Goal: Task Accomplishment & Management: Use online tool/utility

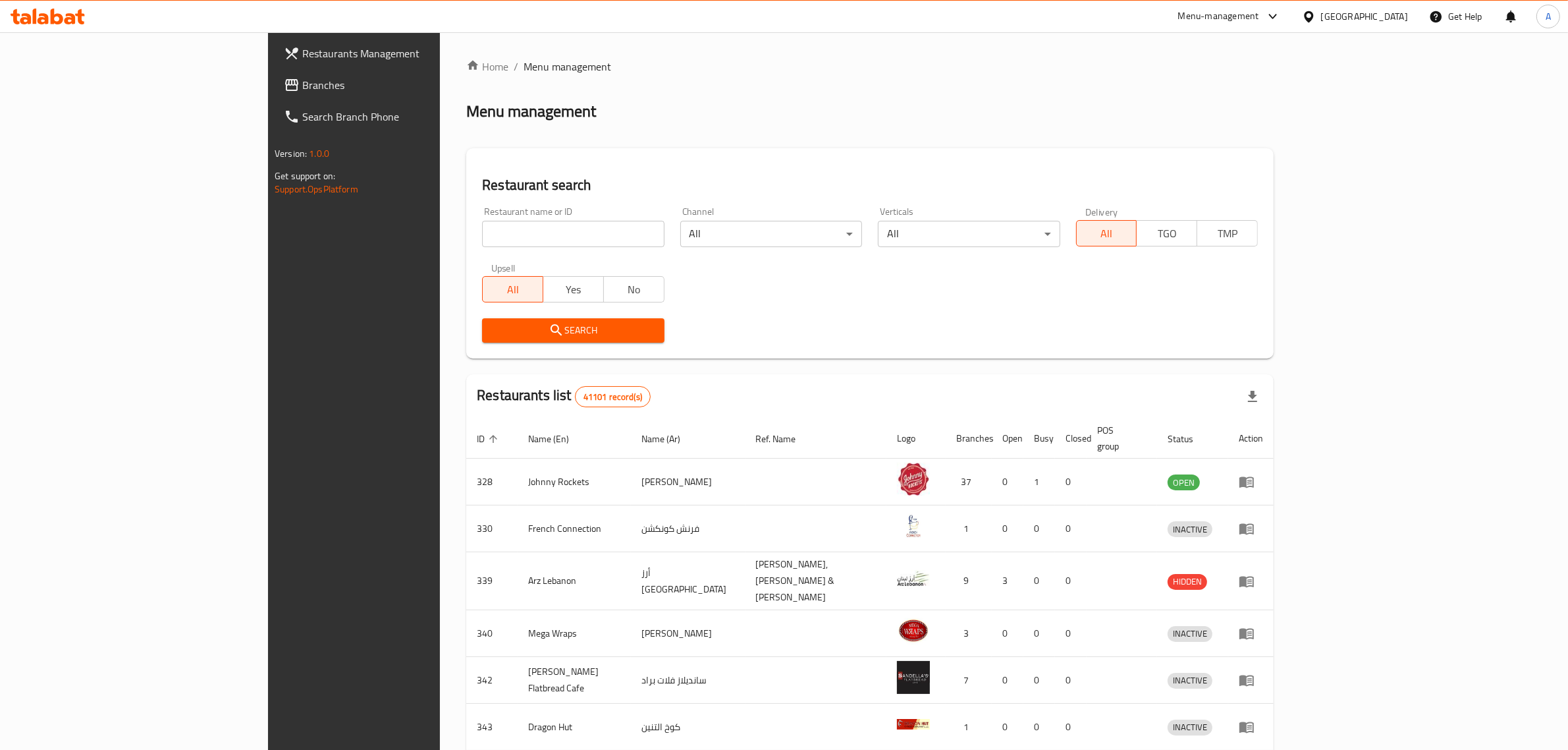
click at [502, 243] on input "search" at bounding box center [573, 234] width 182 height 26
click at [504, 226] on input "search" at bounding box center [573, 234] width 182 height 26
paste input "Nice Grill Cafeteria"
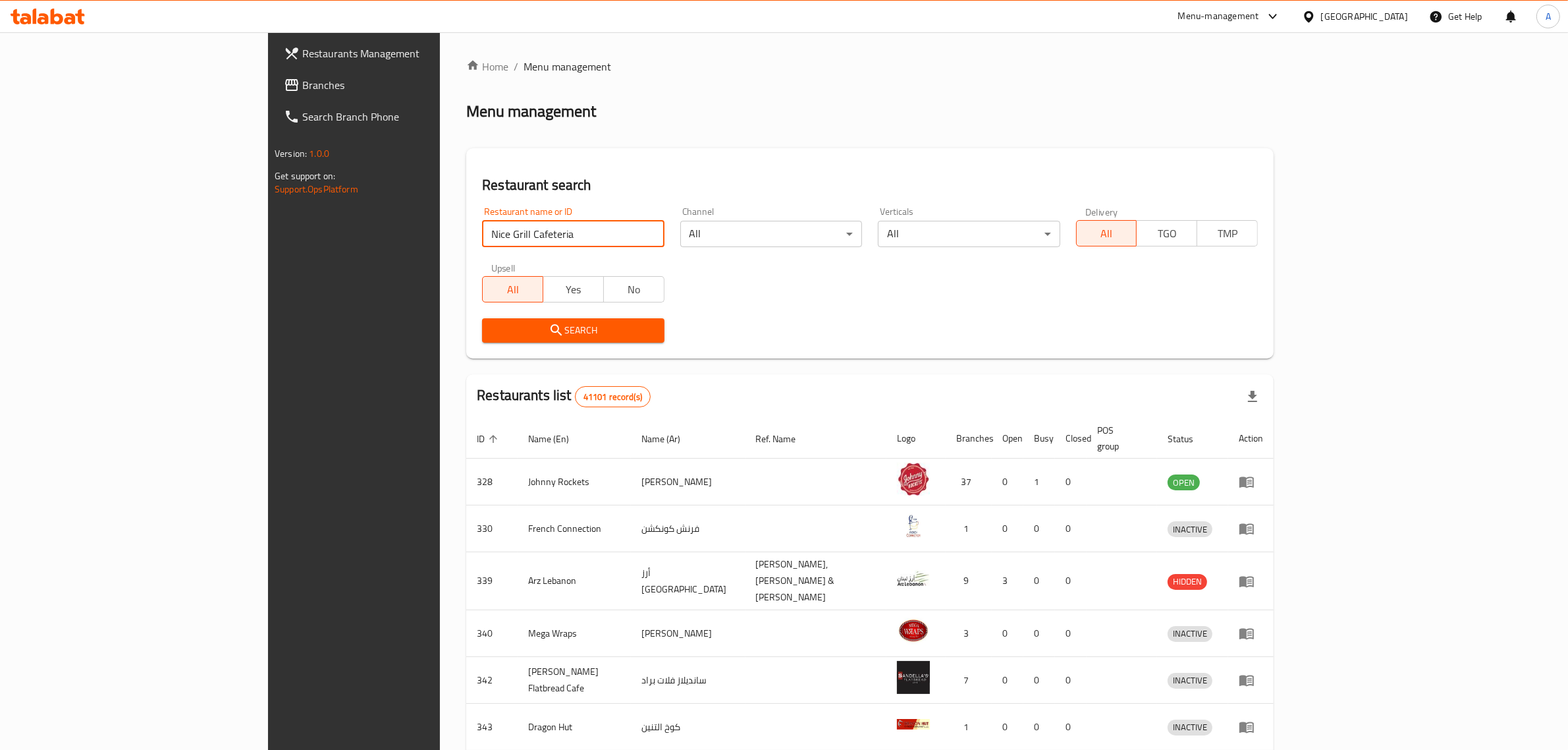
type input "Nice Grill Cafeteria"
click at [493, 323] on span "Search" at bounding box center [572, 331] width 160 height 17
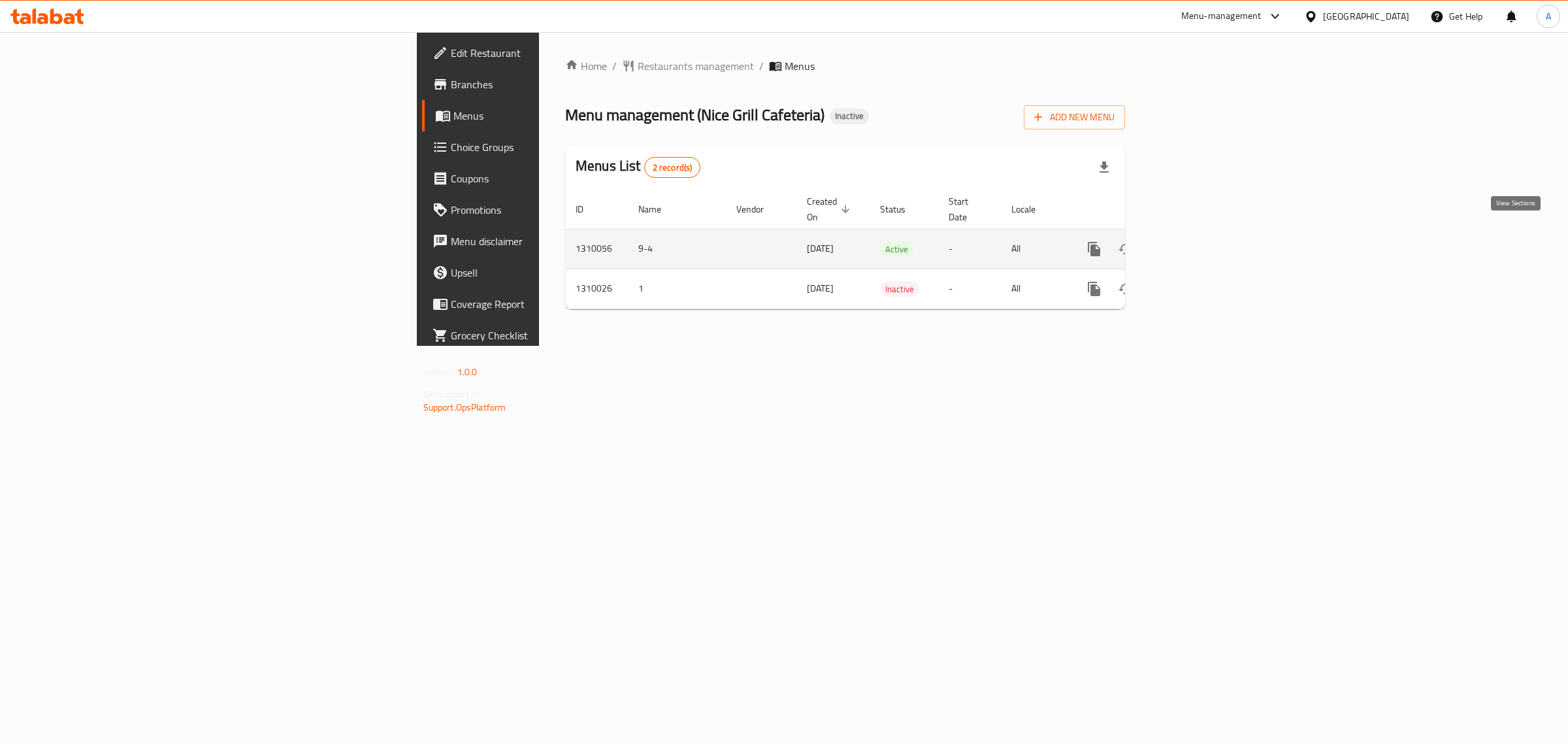
click at [1194, 243] on icon "enhanced table" at bounding box center [1188, 249] width 12 height 12
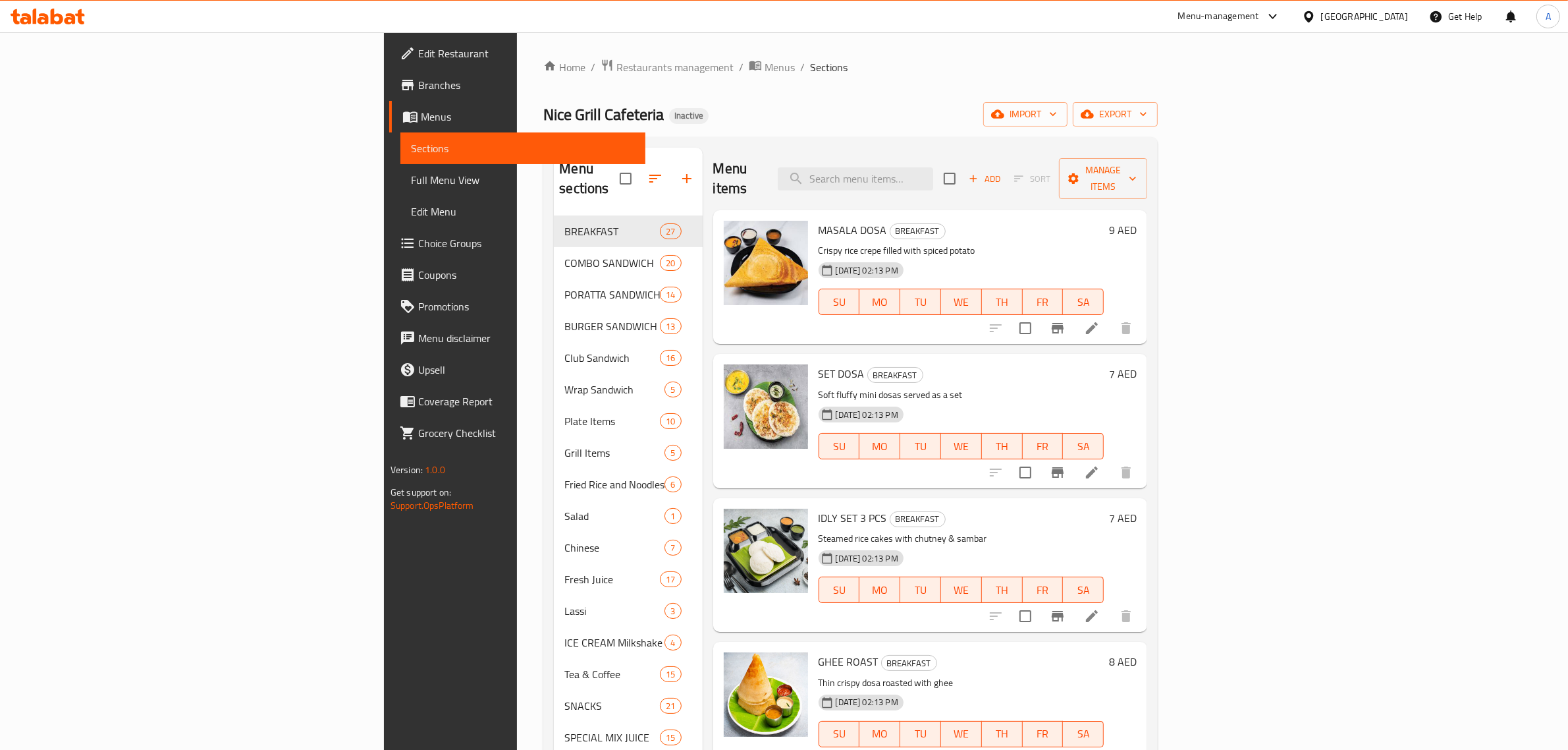
click at [695, 92] on div "Home / Restaurants management / Menus / Sections Nice Grill Cafeteria Inactive …" at bounding box center [850, 508] width 614 height 900
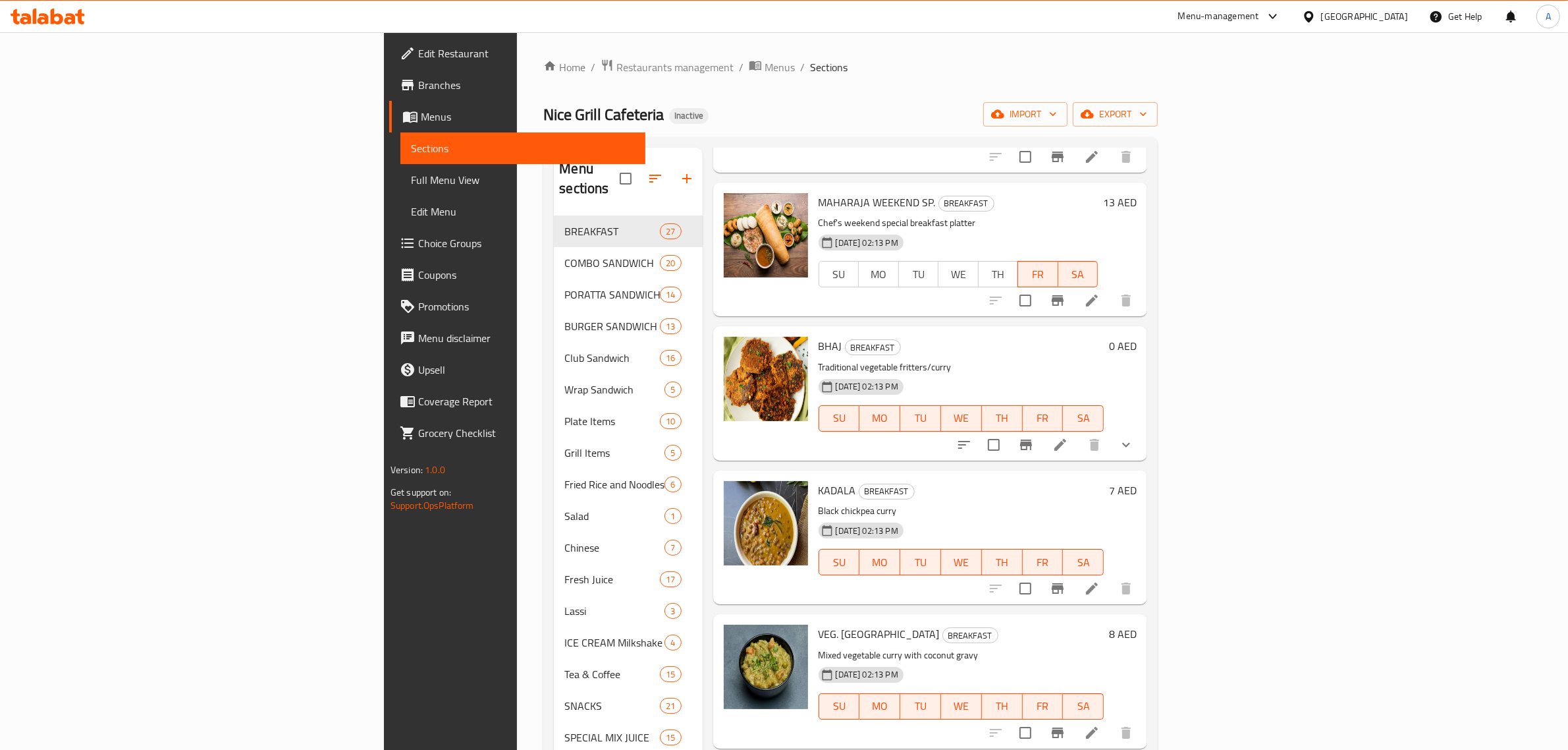
scroll to position [3118, 0]
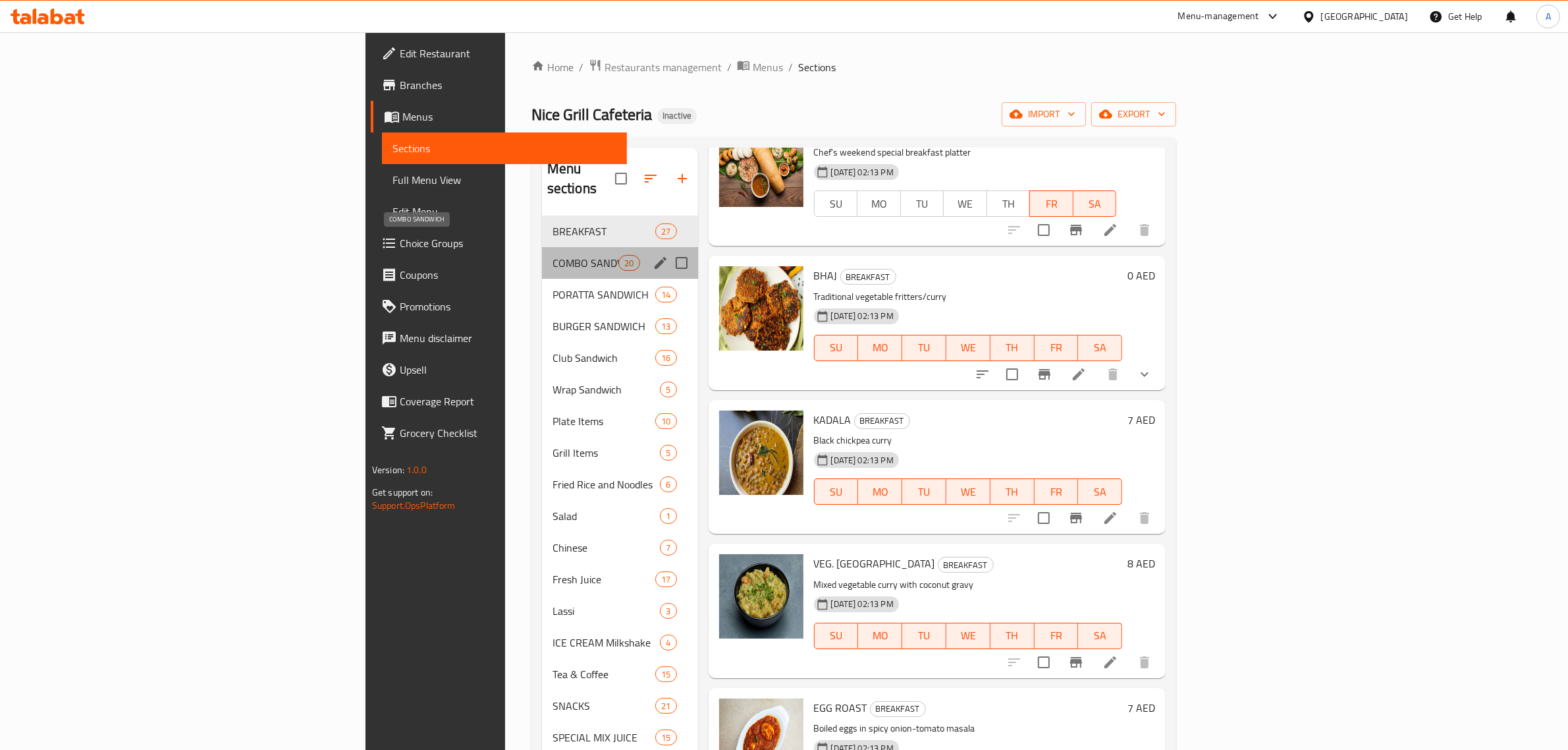
click at [552, 255] on span "COMBO SANDWICH" at bounding box center [586, 263] width 67 height 16
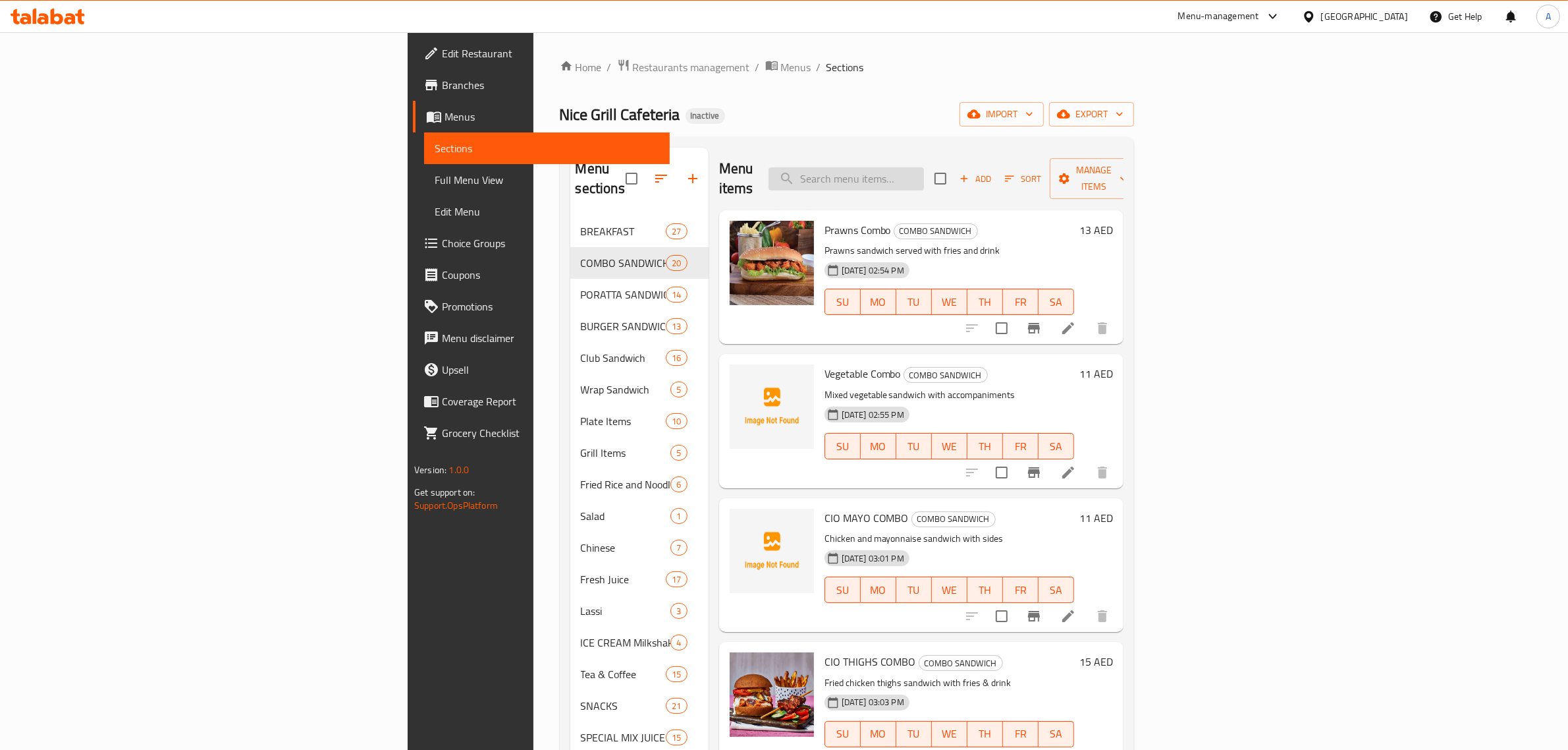
click at [924, 168] on input "search" at bounding box center [846, 179] width 156 height 23
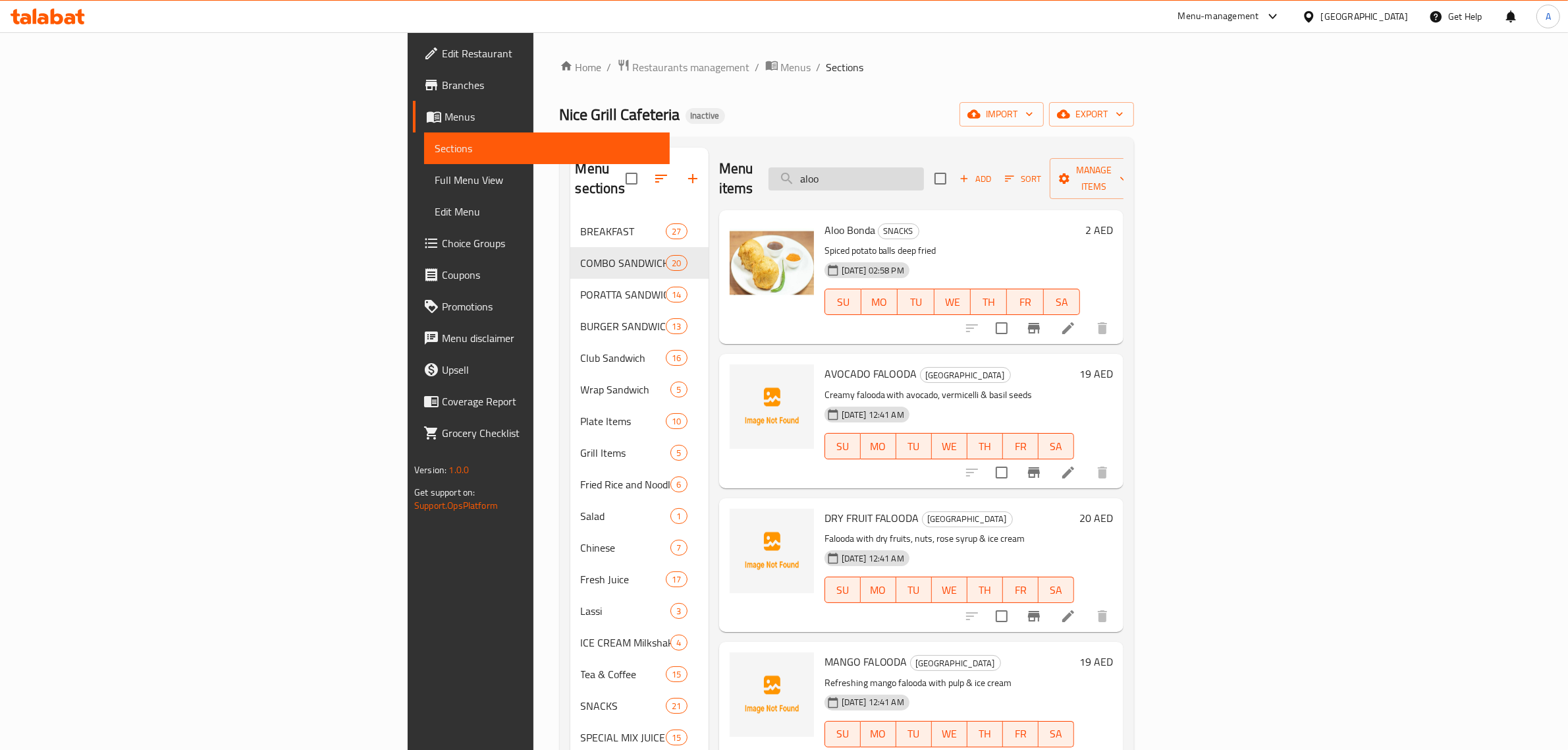
click at [924, 177] on input "aloo" at bounding box center [846, 179] width 156 height 23
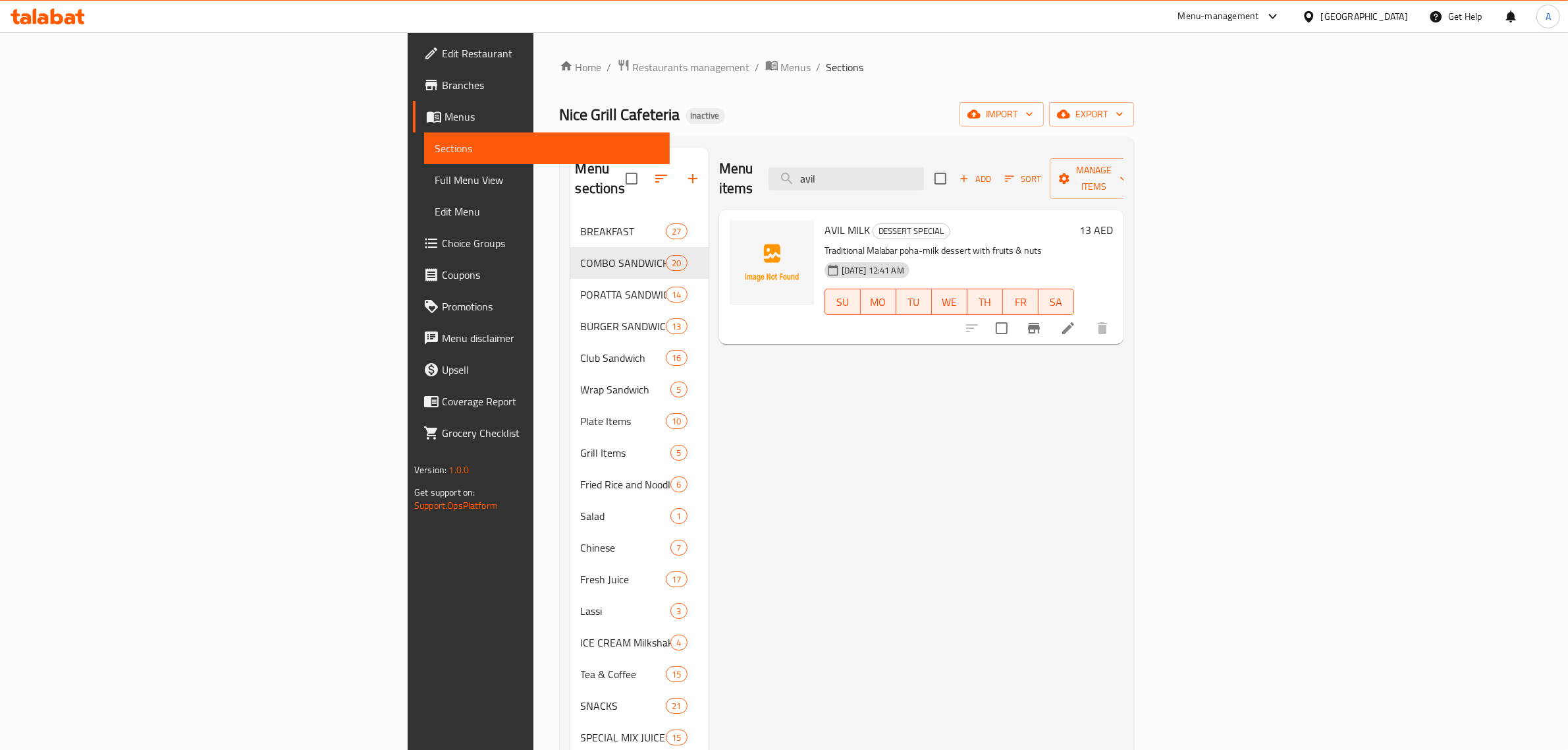
type input "avil"
drag, startPoint x: 1002, startPoint y: 158, endPoint x: 843, endPoint y: 161, distance: 159.0
click at [843, 161] on div "Menu items avil Add Sort Manage items" at bounding box center [921, 179] width 404 height 63
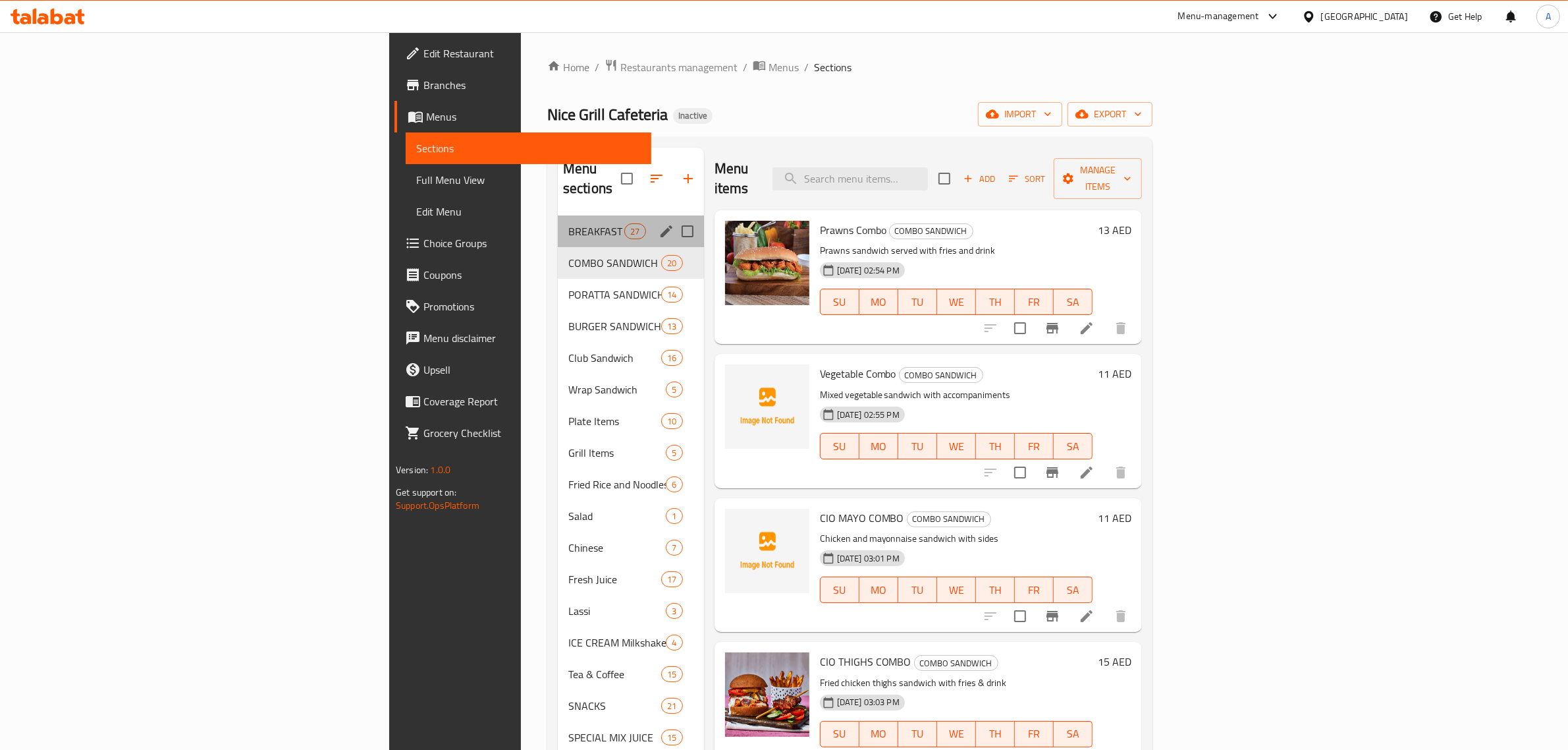
click at [558, 226] on div "BREAKFAST 27" at bounding box center [631, 231] width 146 height 32
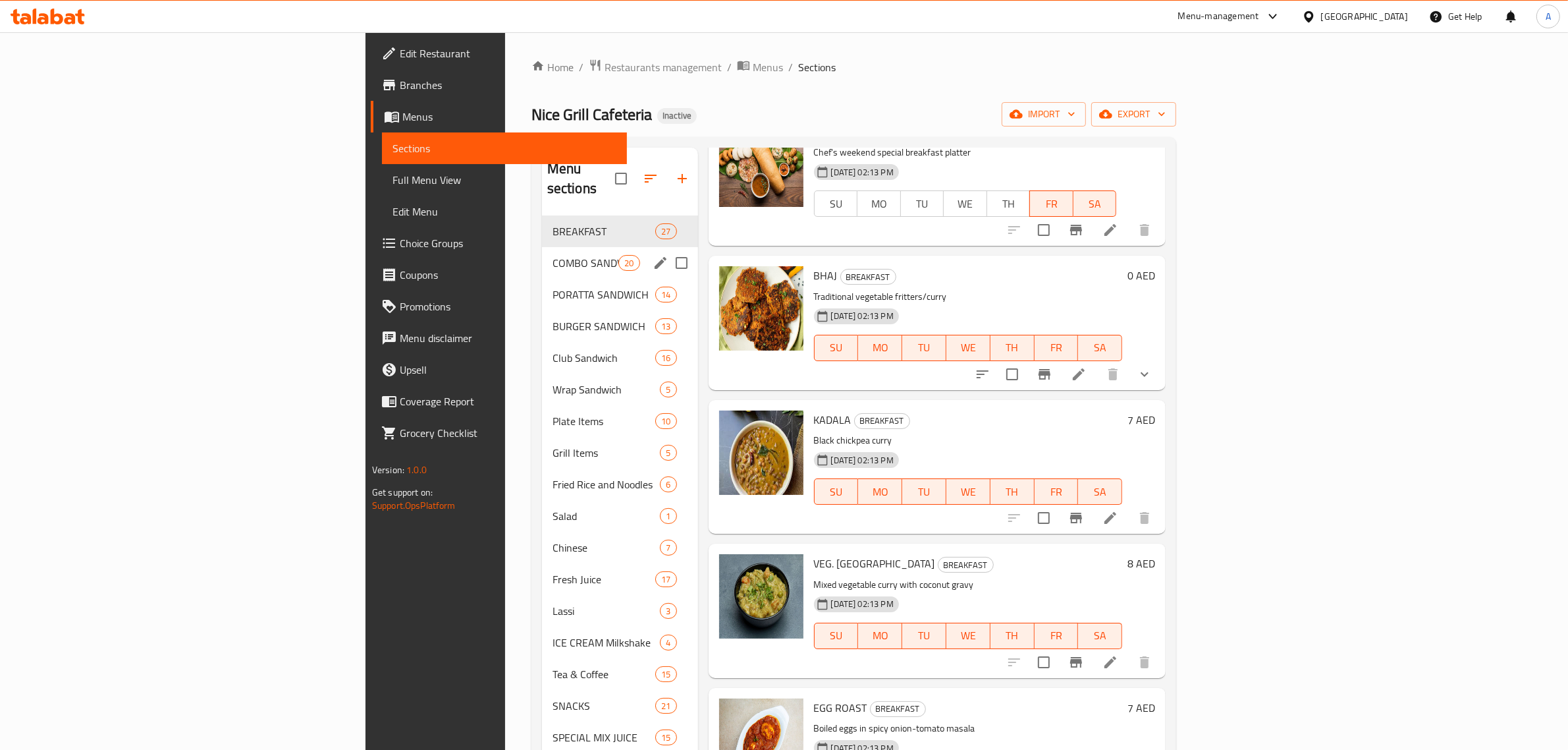
click at [542, 252] on div "COMBO SANDWICH 20" at bounding box center [620, 263] width 156 height 32
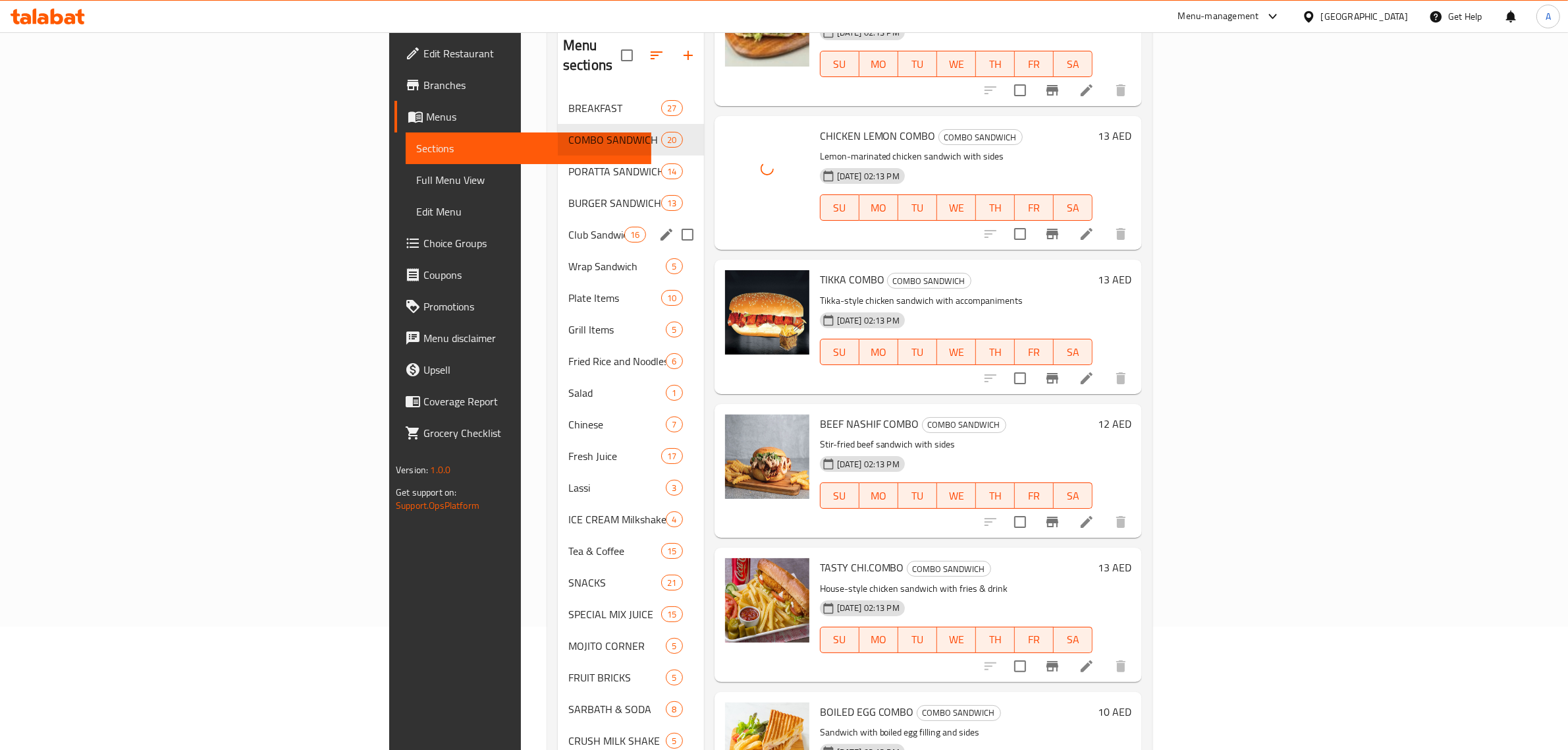
scroll to position [49, 0]
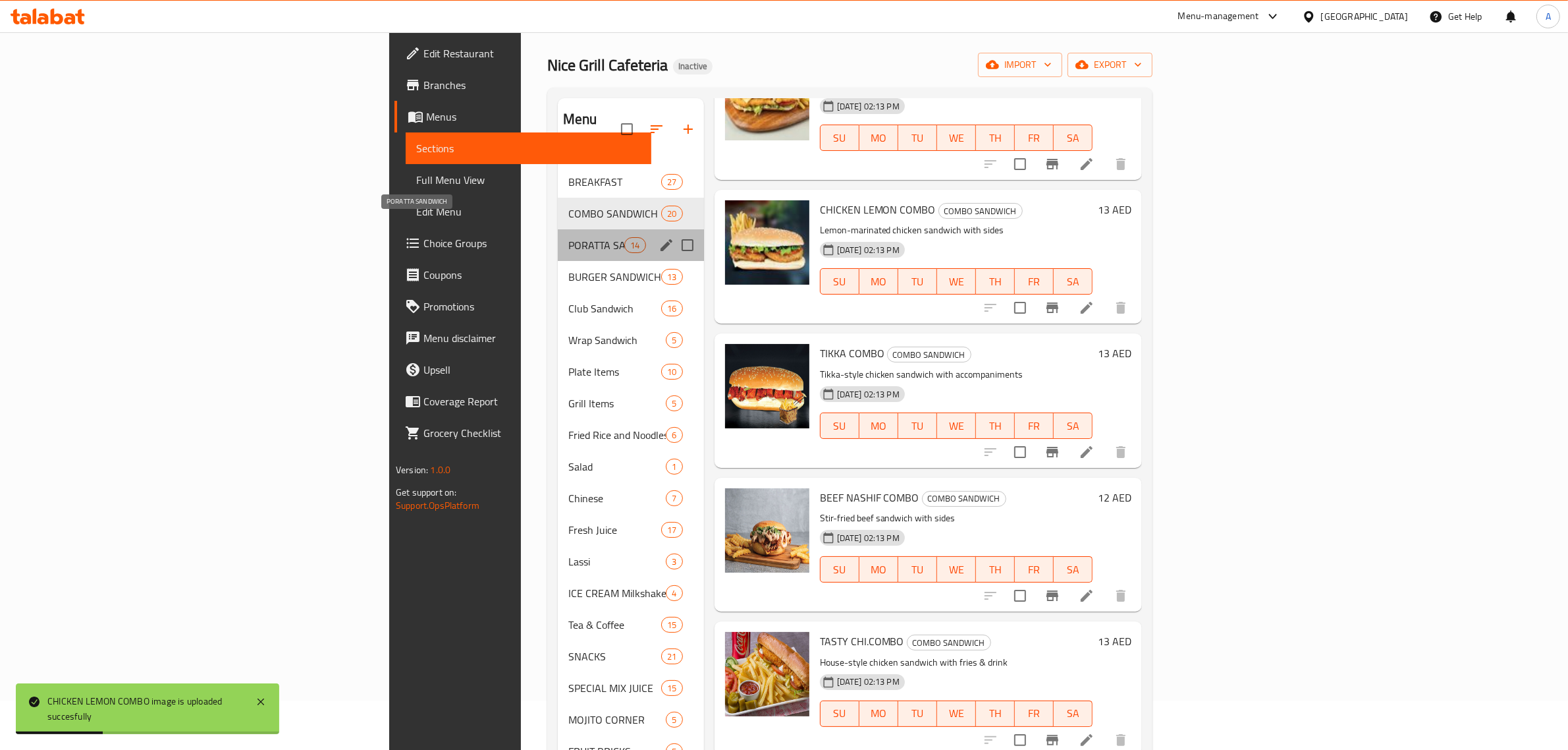
click at [568, 237] on span "PORATTA SANDWICH" at bounding box center [596, 245] width 56 height 16
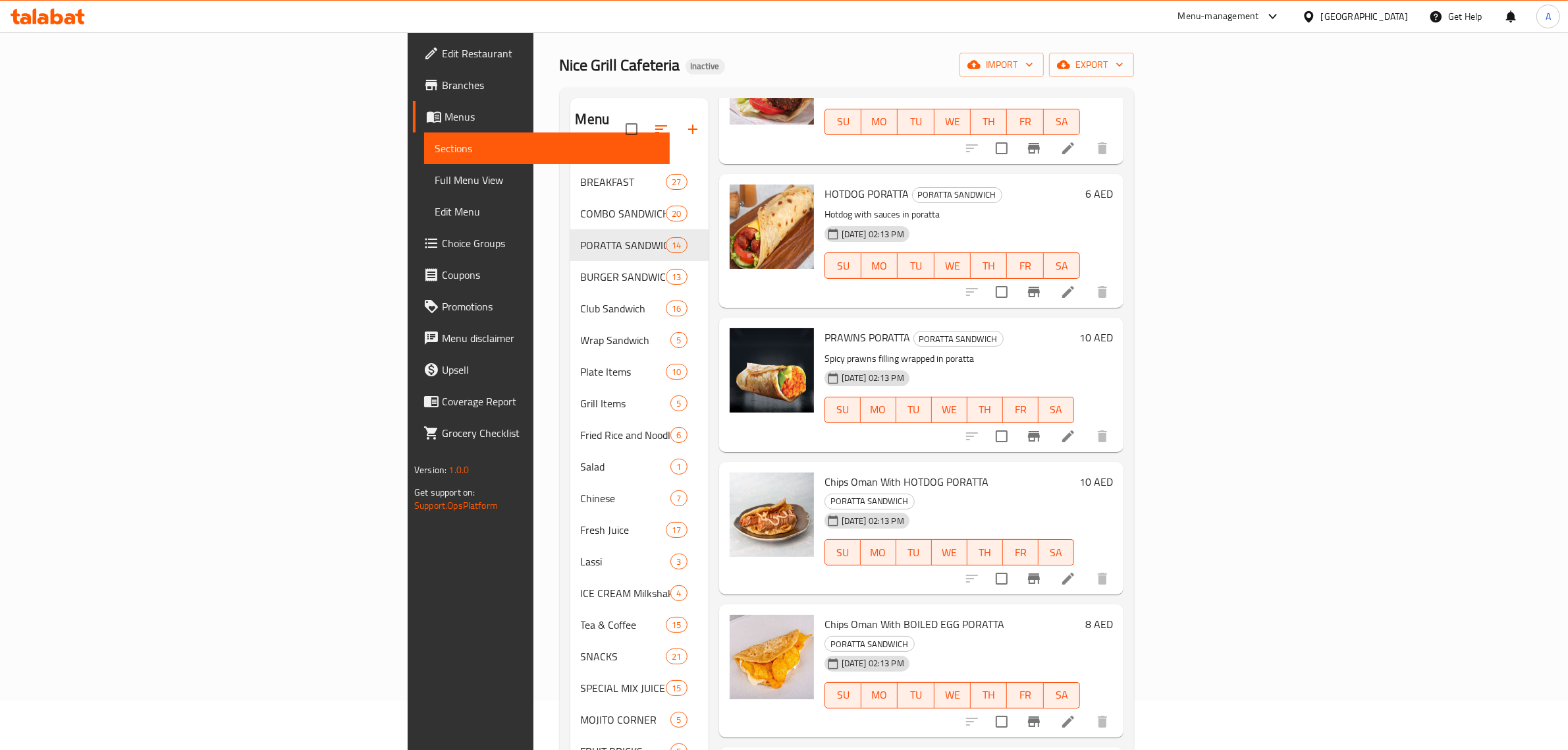
scroll to position [1228, 0]
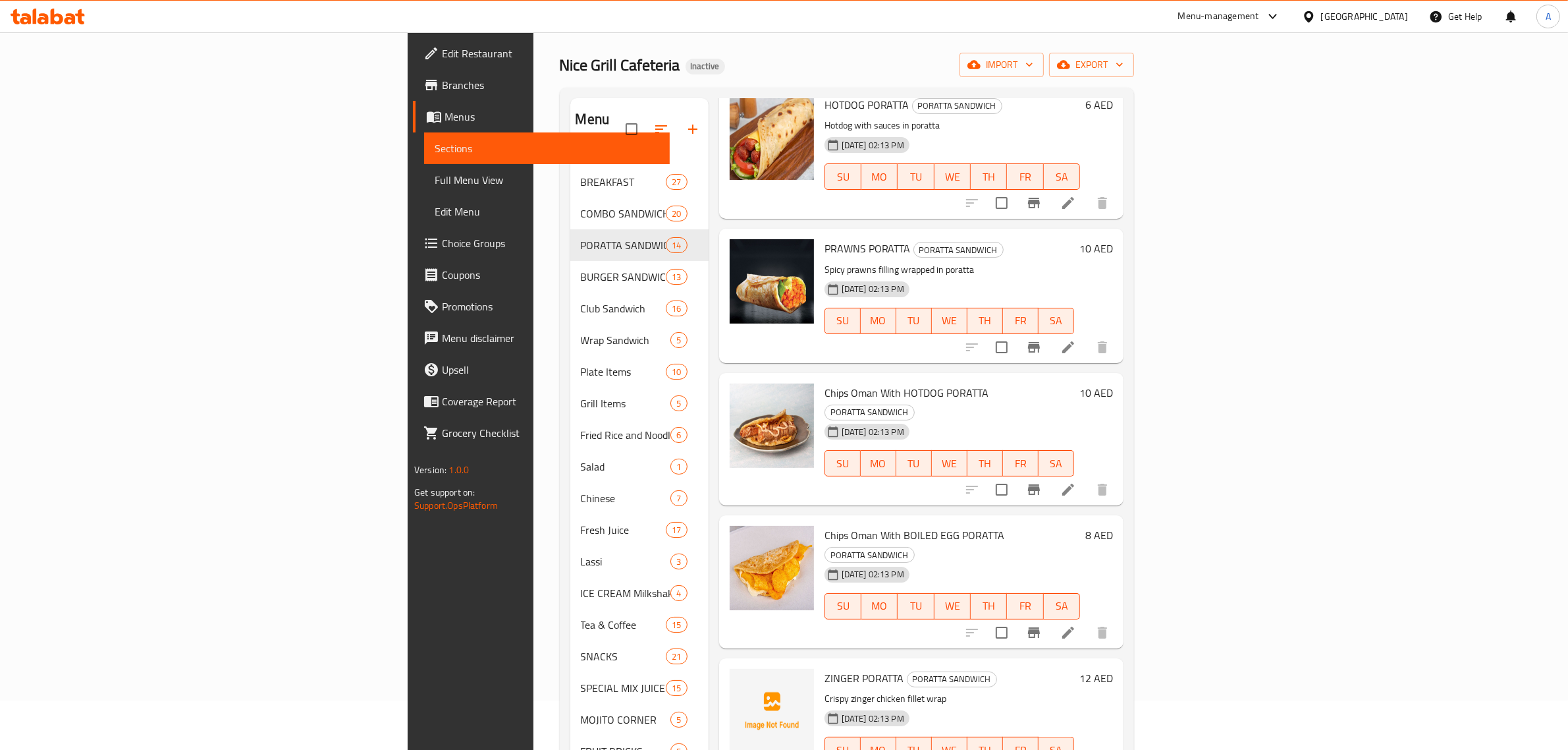
click at [1066, 418] on div "04-09-2025 02:13 PM SU MO TU WE TH FR SA" at bounding box center [949, 454] width 260 height 71
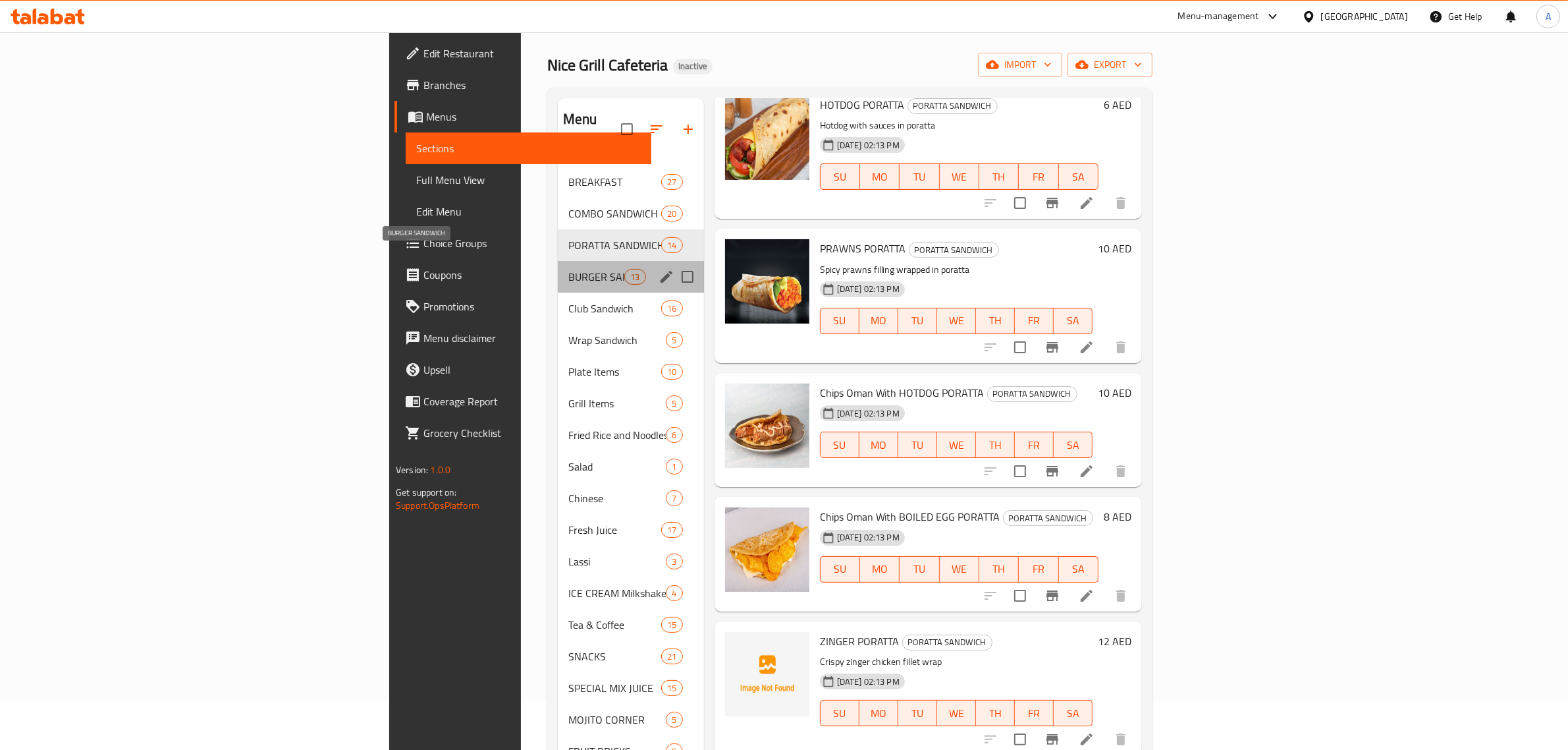
click at [568, 269] on span "BURGER SANDWICH" at bounding box center [596, 277] width 56 height 16
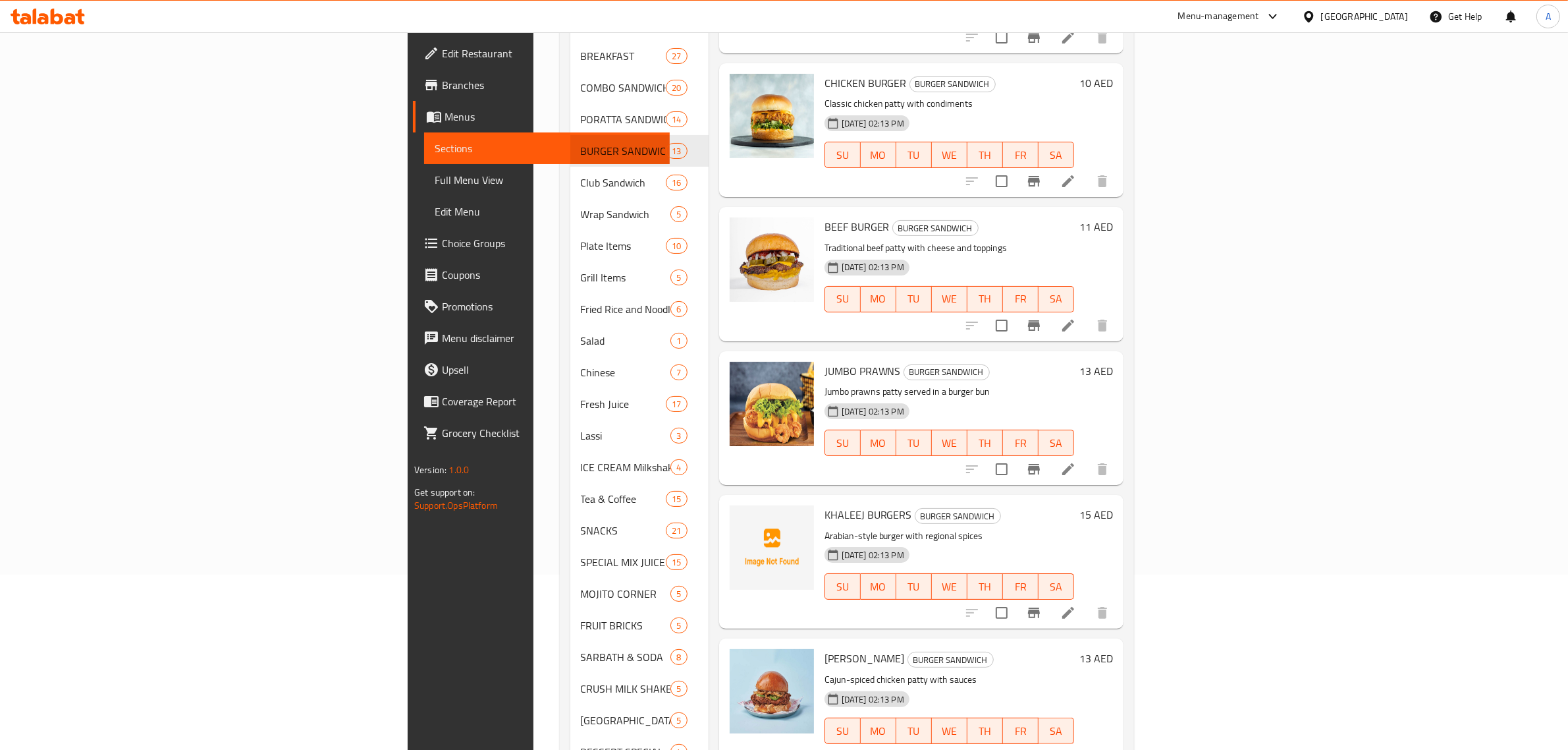
scroll to position [214, 0]
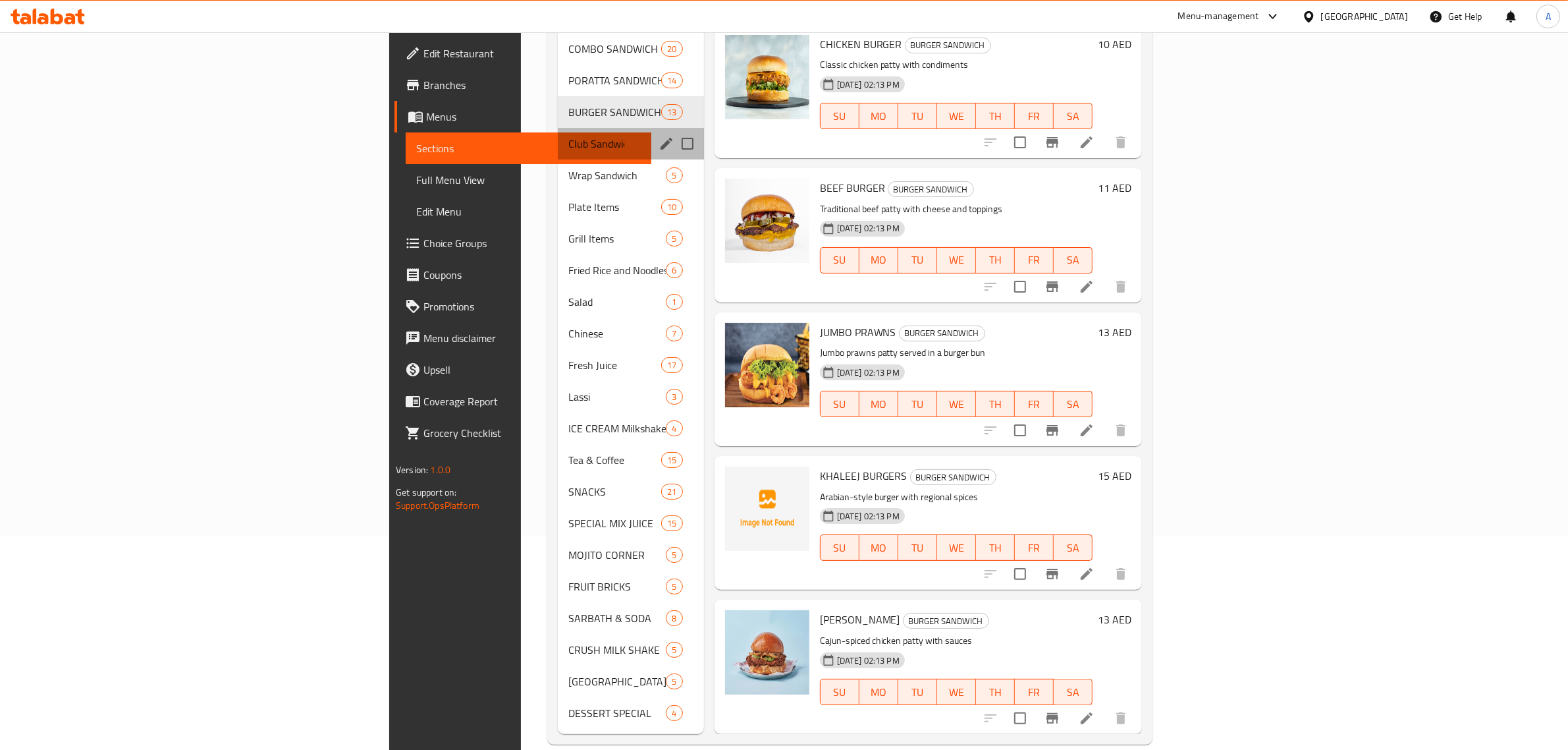
click at [558, 128] on div "Club Sandwich 16" at bounding box center [631, 144] width 146 height 32
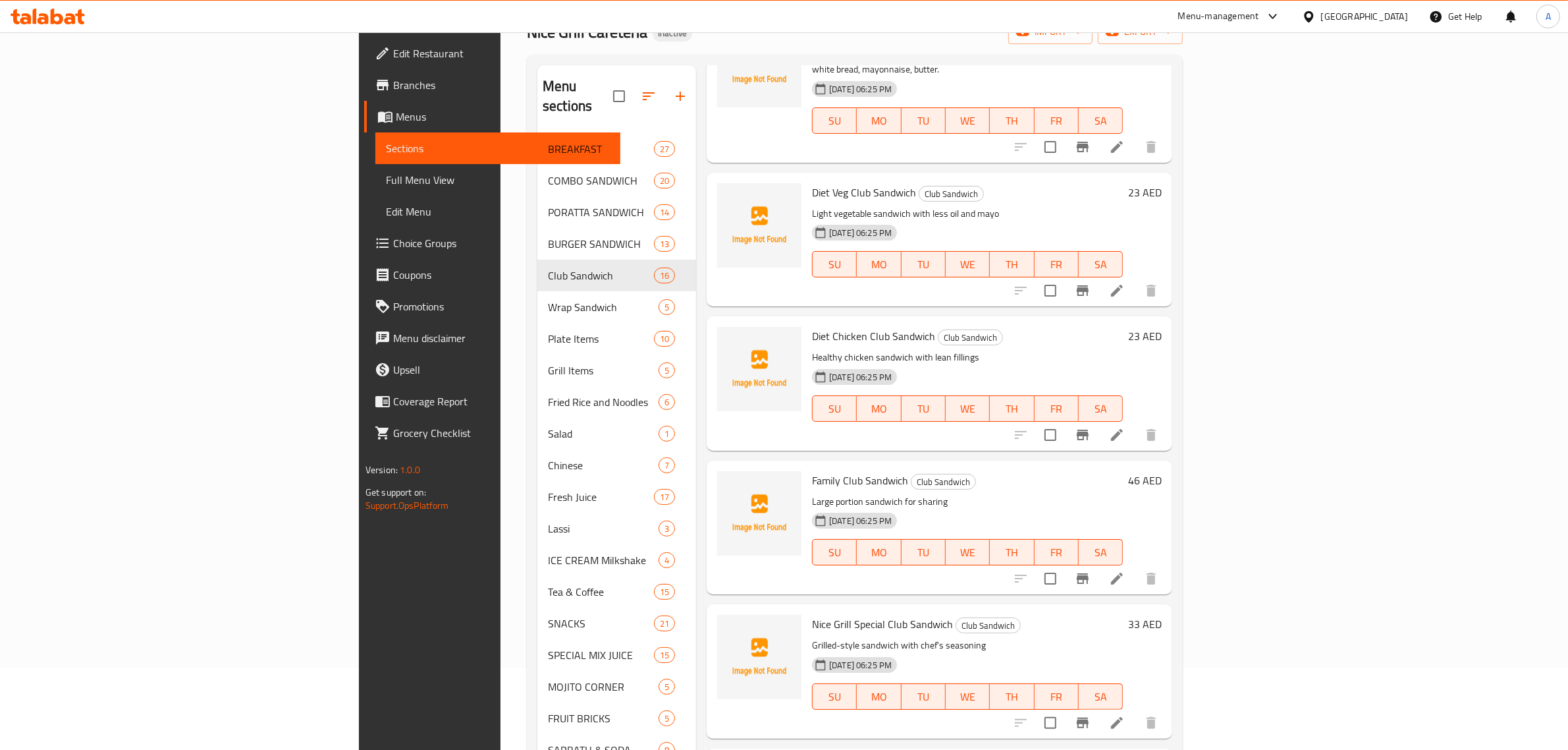
scroll to position [214, 0]
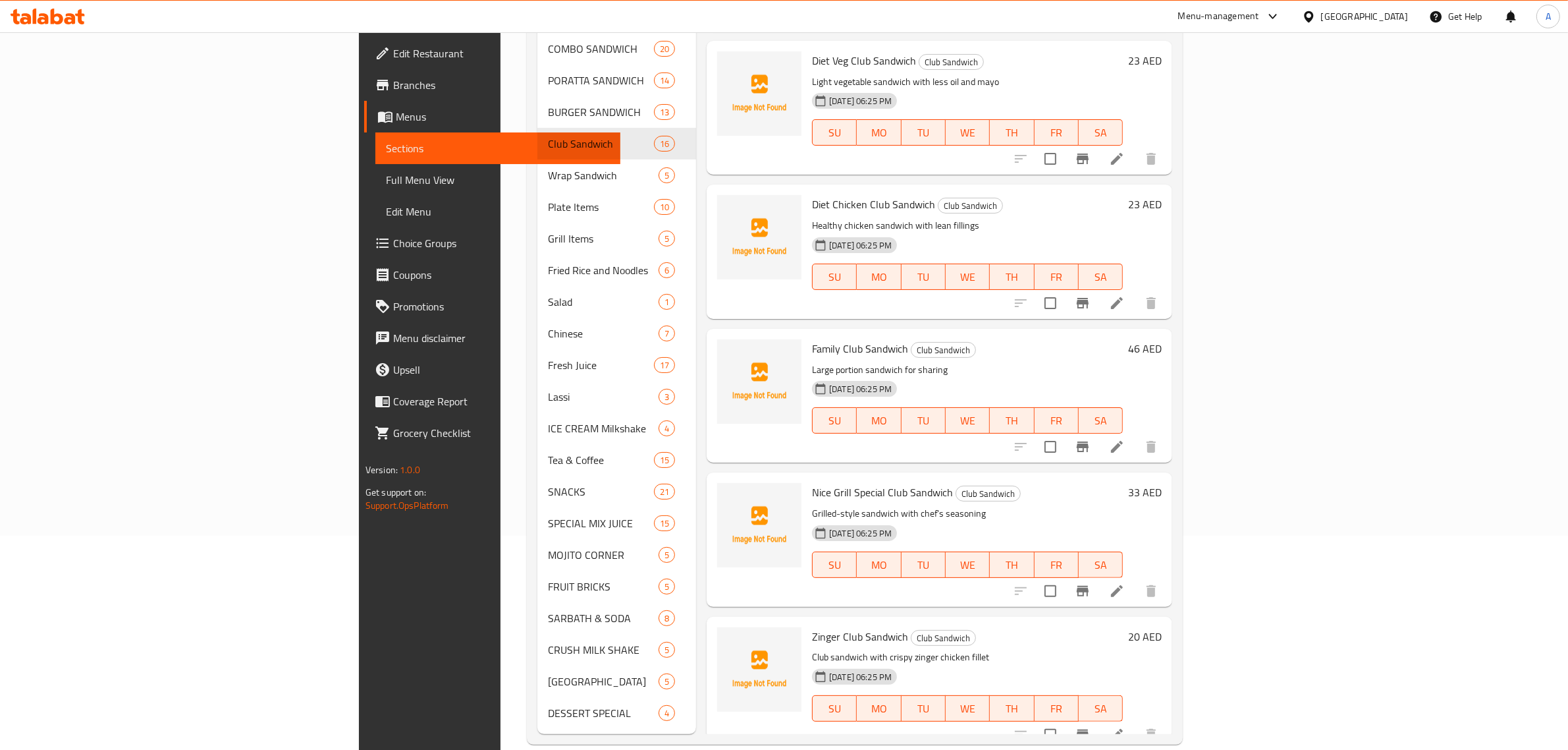
drag, startPoint x: 1062, startPoint y: 304, endPoint x: 387, endPoint y: 284, distance: 675.3
click at [1061, 339] on h6 "Family Club Sandwich Club Sandwich" at bounding box center [967, 348] width 311 height 19
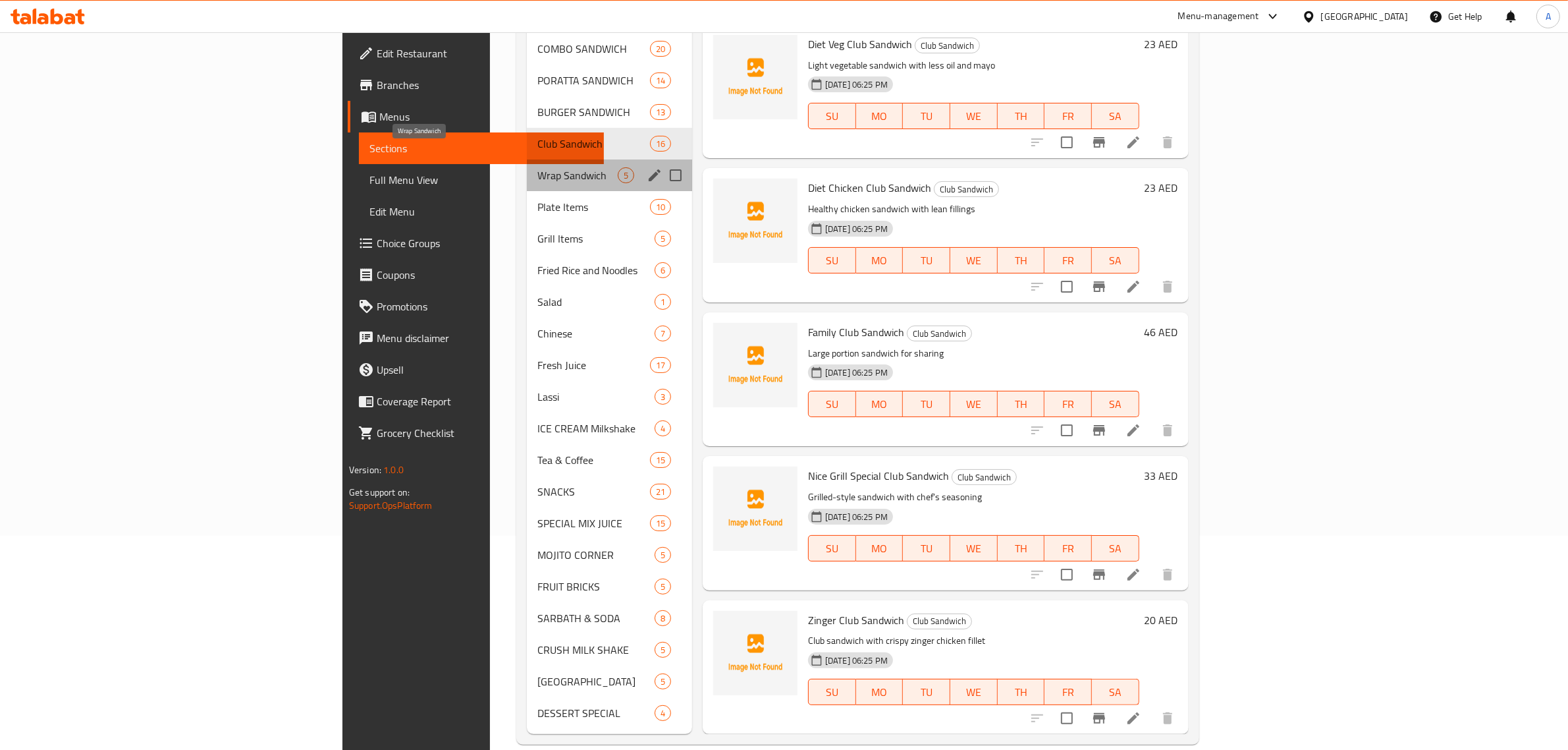
click at [538, 168] on span "Wrap Sandwich" at bounding box center [578, 175] width 81 height 16
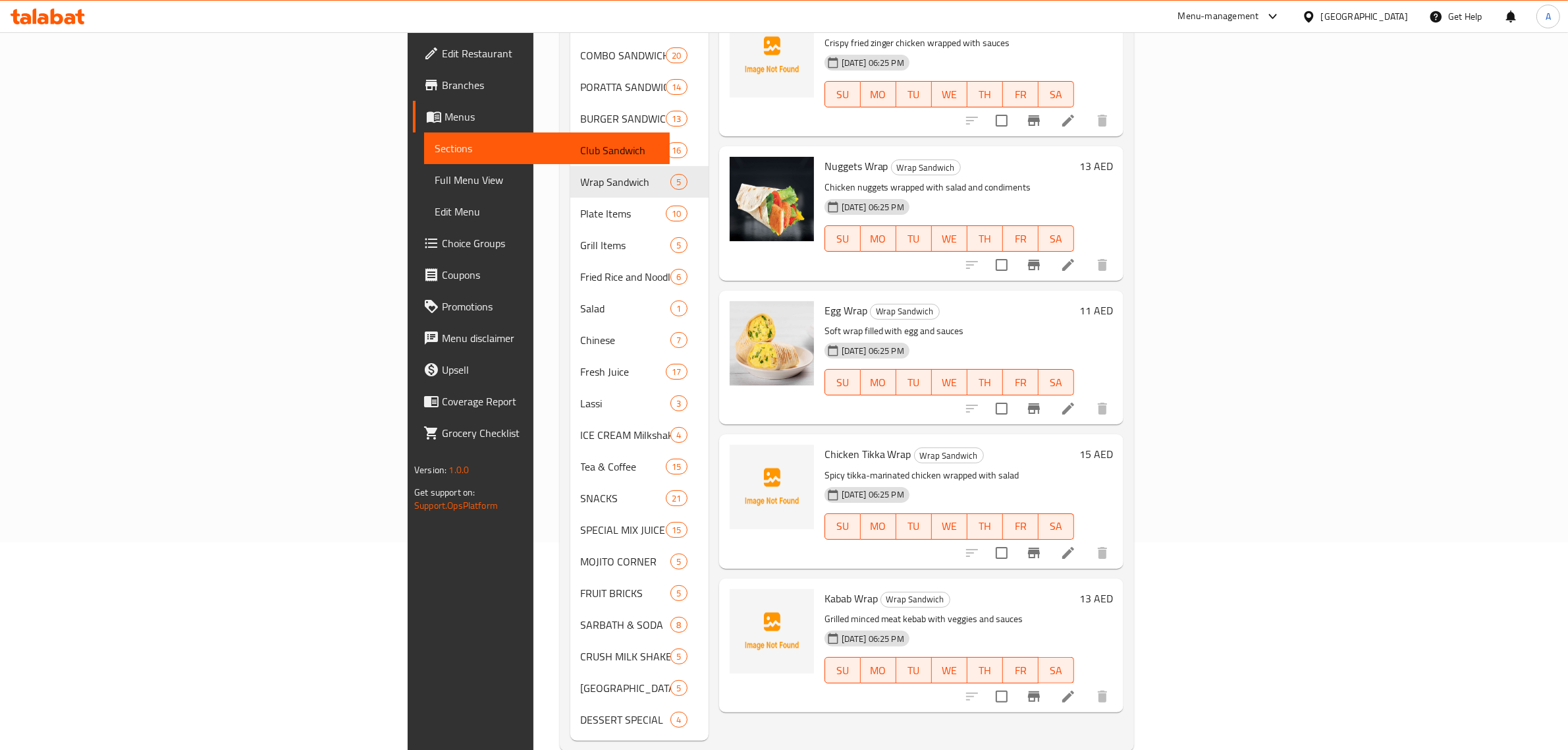
scroll to position [214, 0]
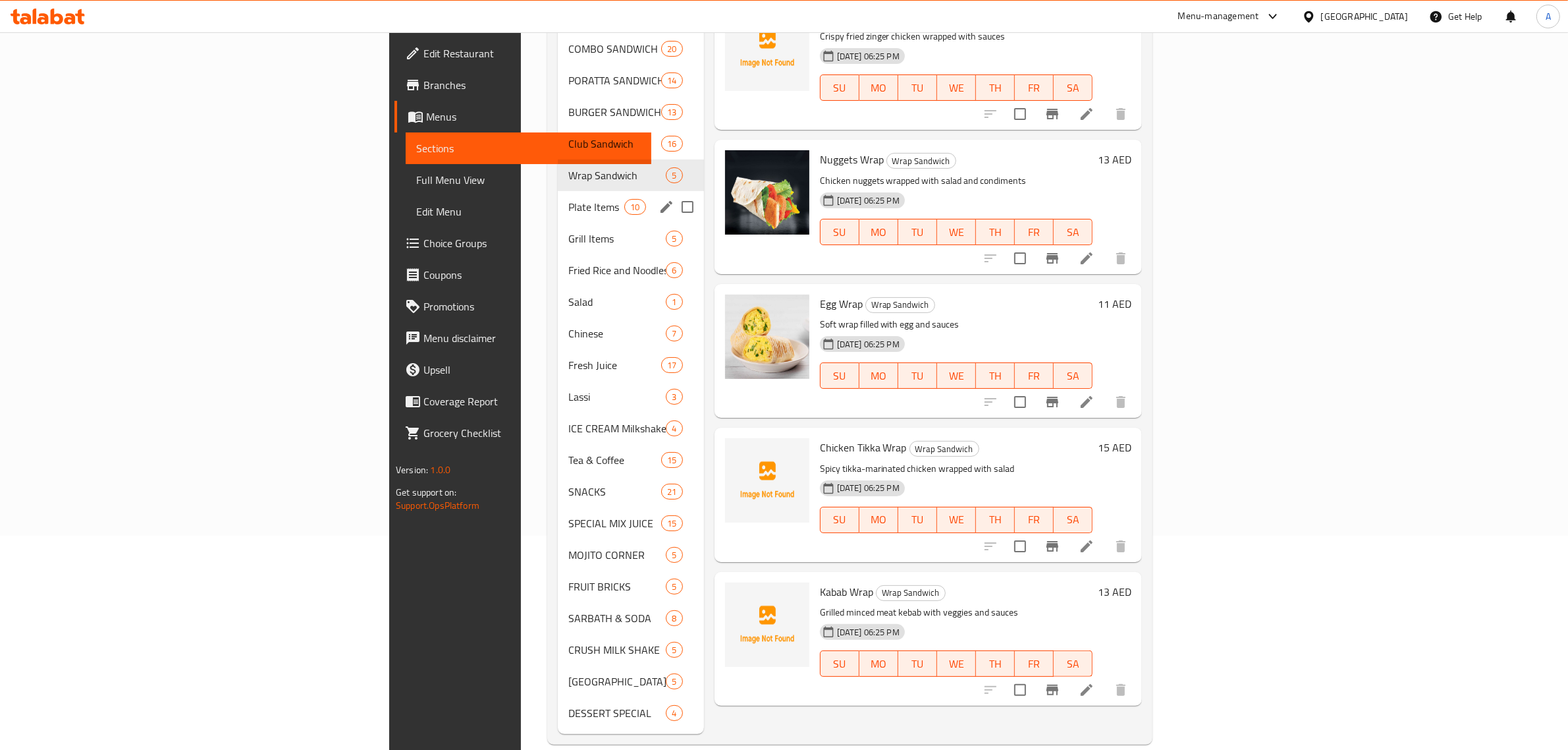
click at [568, 199] on span "Plate Items" at bounding box center [596, 206] width 56 height 16
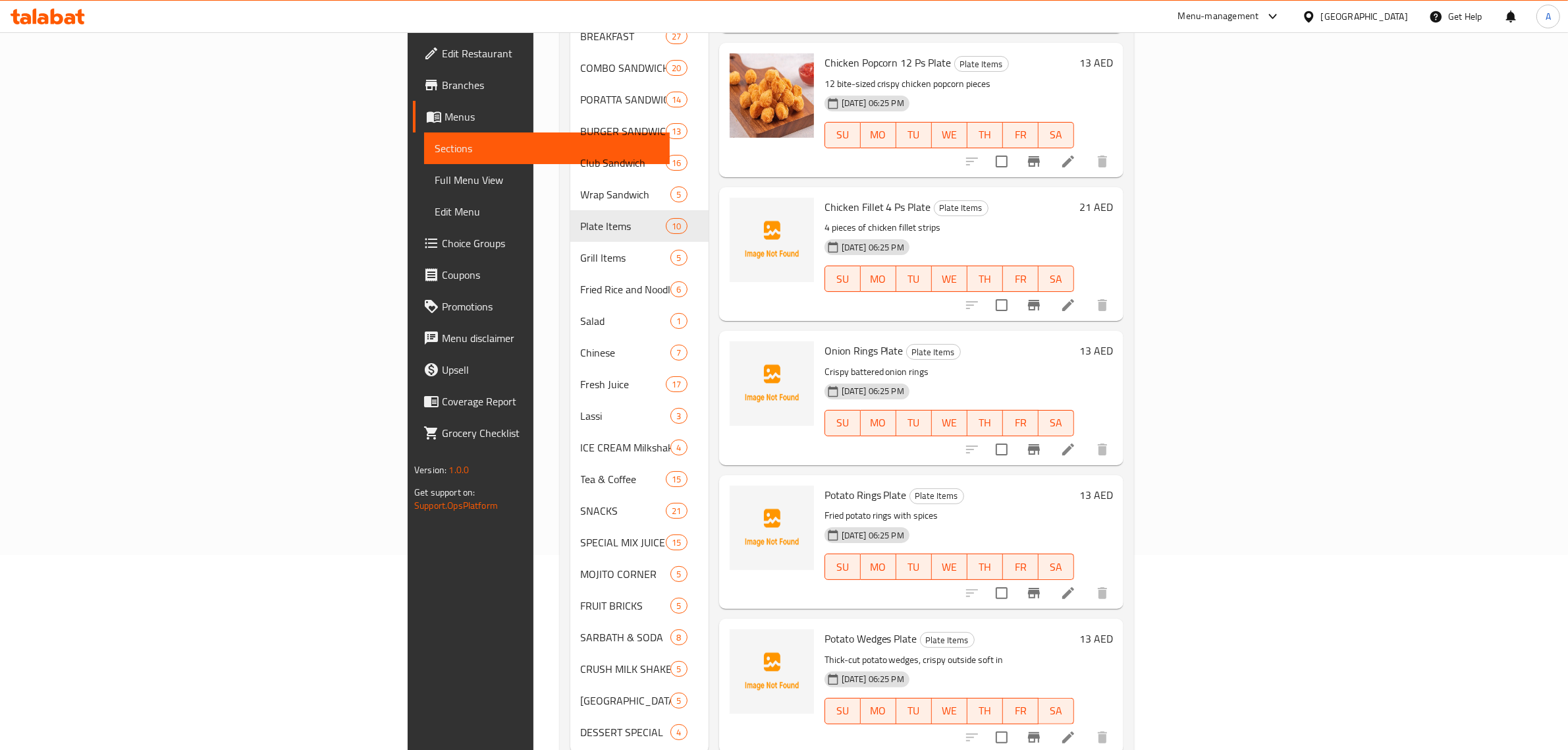
scroll to position [214, 0]
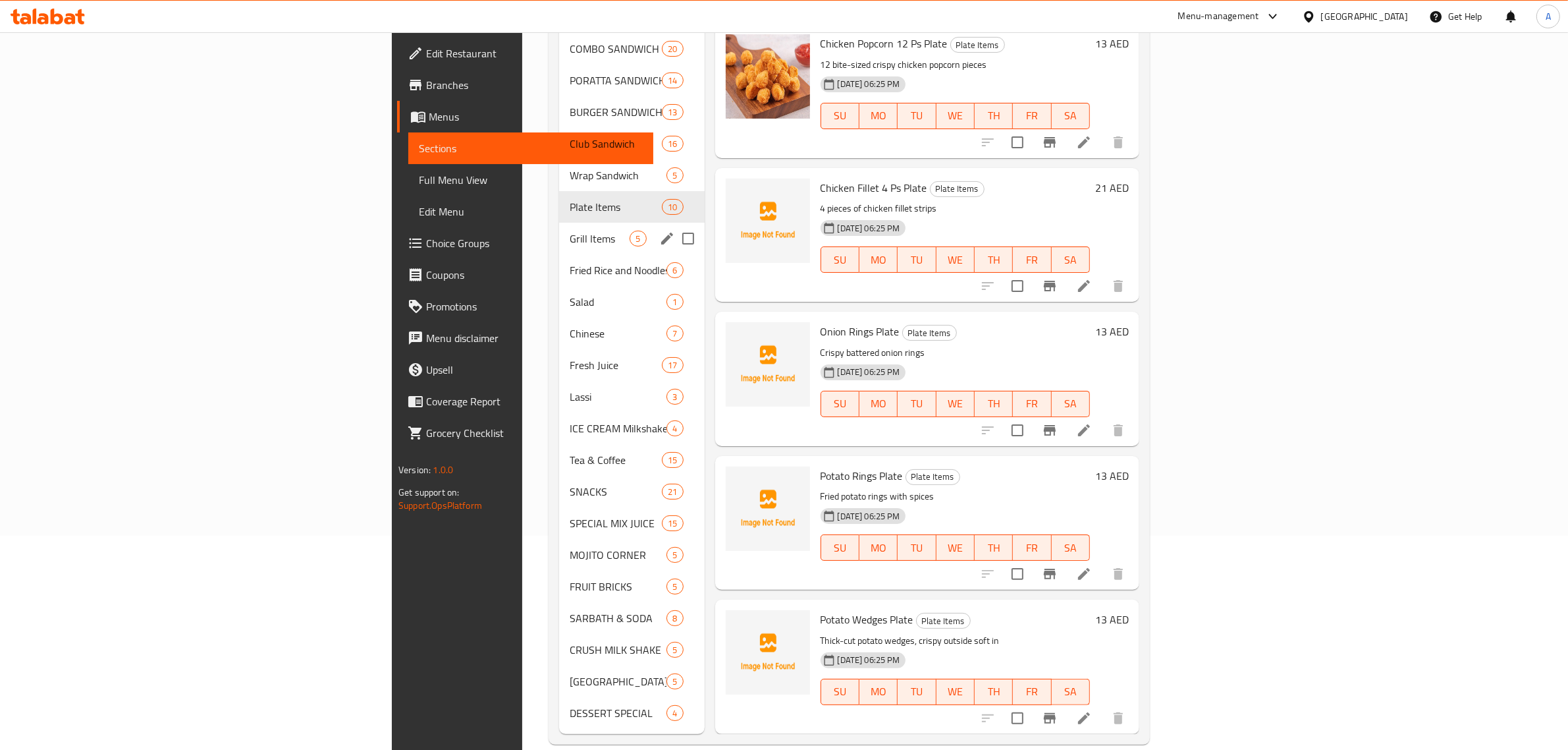
click at [559, 233] on div "Grill Items 5" at bounding box center [632, 238] width 145 height 32
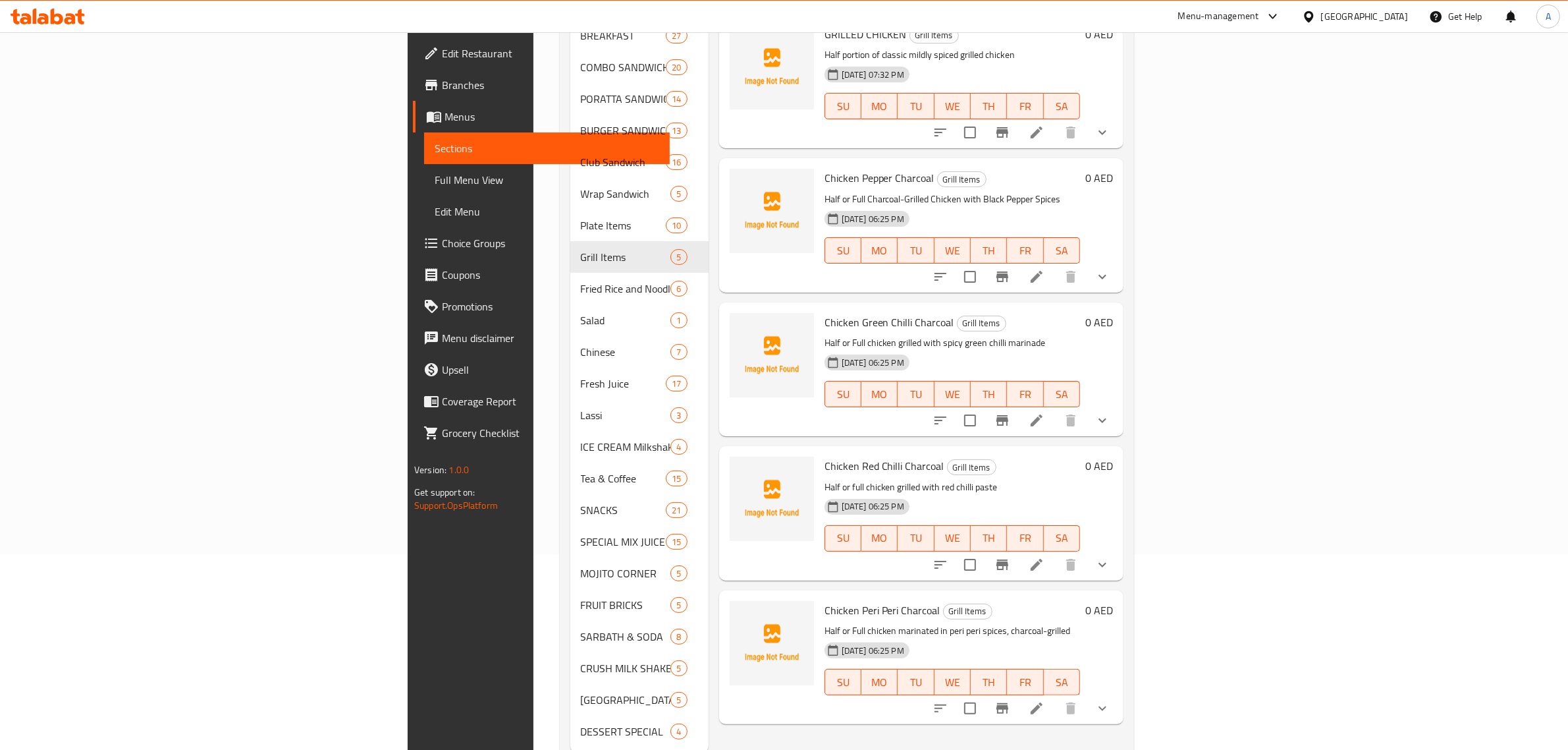
scroll to position [214, 0]
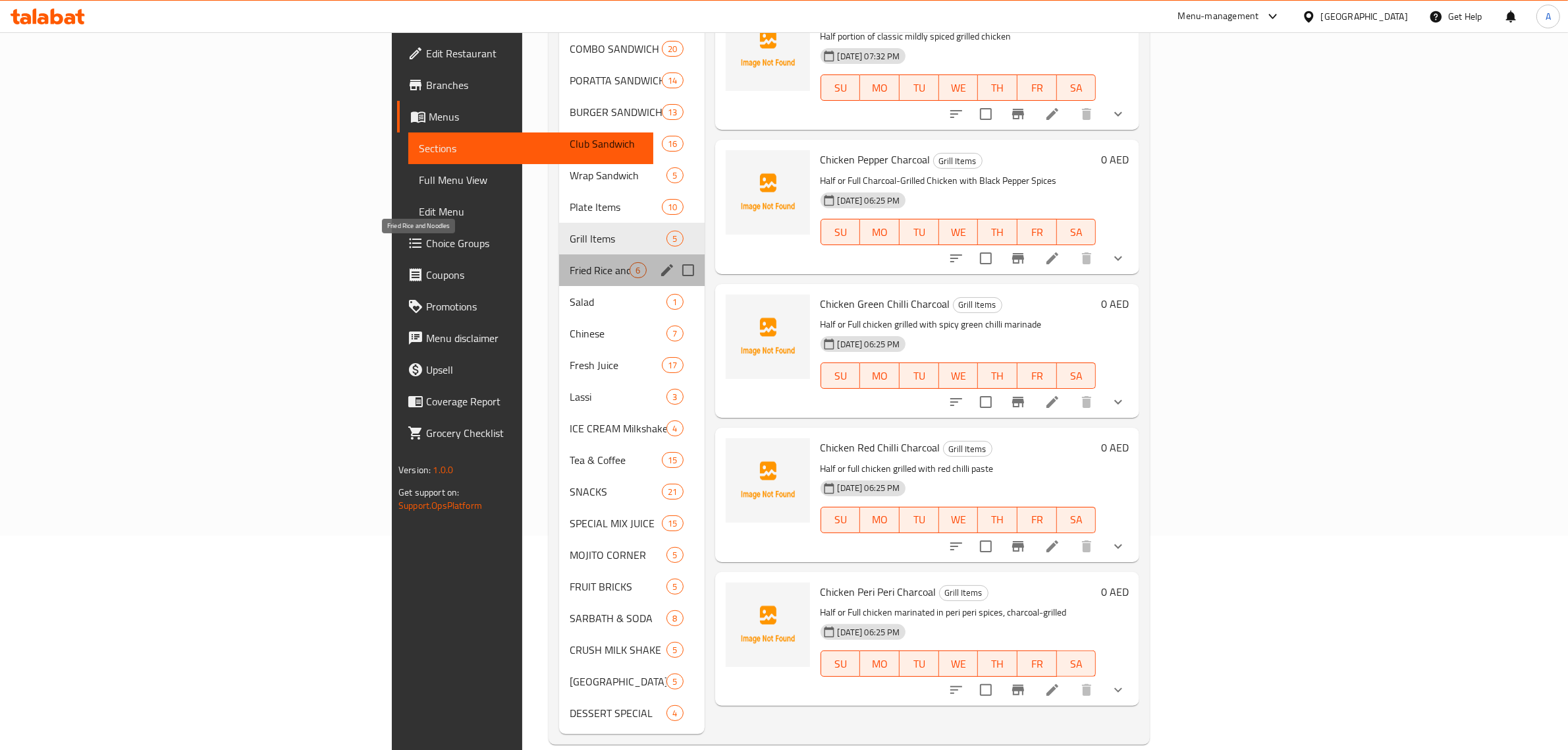
click at [570, 262] on span "Fried Rice and Noodles" at bounding box center [600, 270] width 60 height 16
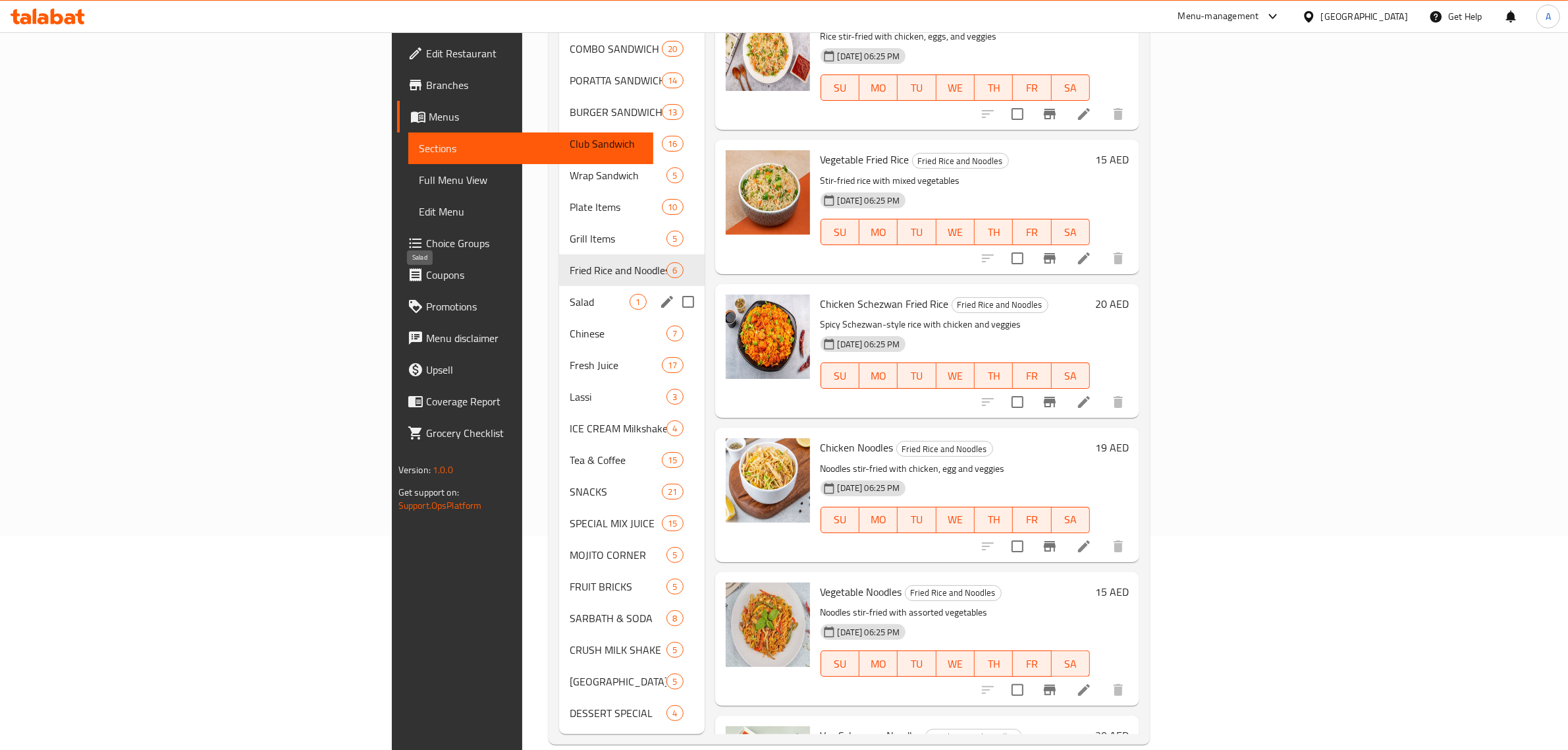
click at [570, 294] on span "Salad" at bounding box center [600, 302] width 60 height 16
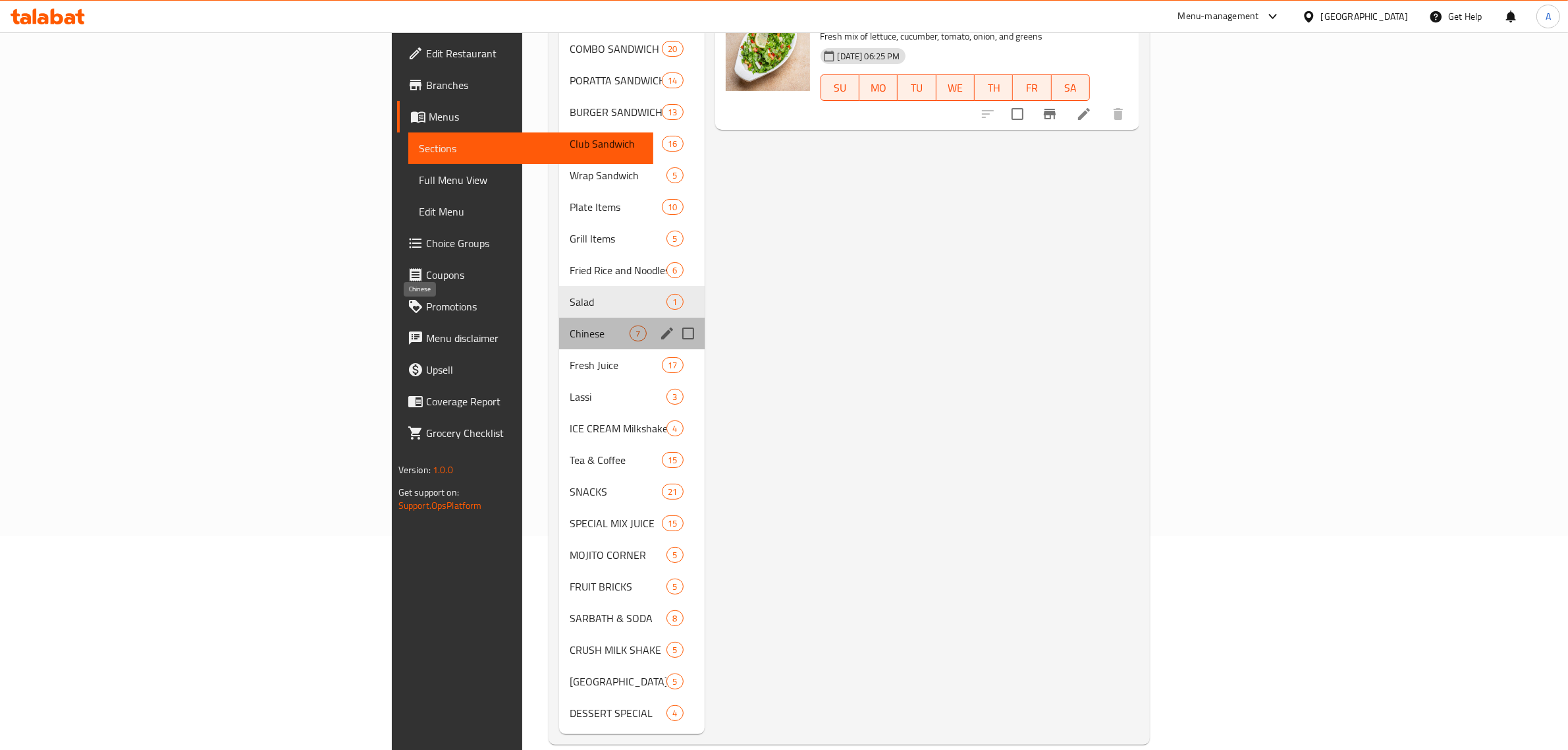
click at [570, 325] on span "Chinese" at bounding box center [600, 333] width 60 height 16
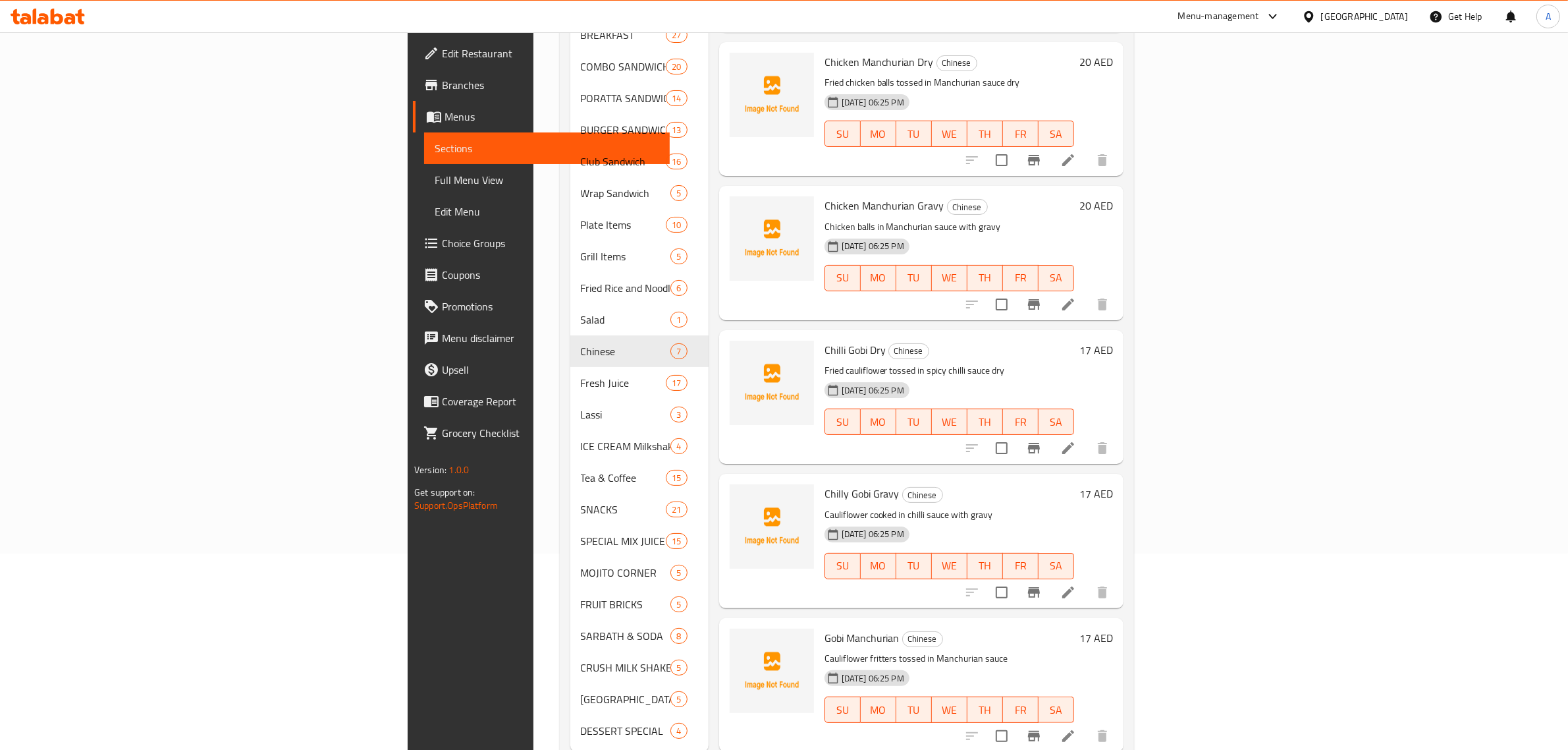
scroll to position [214, 0]
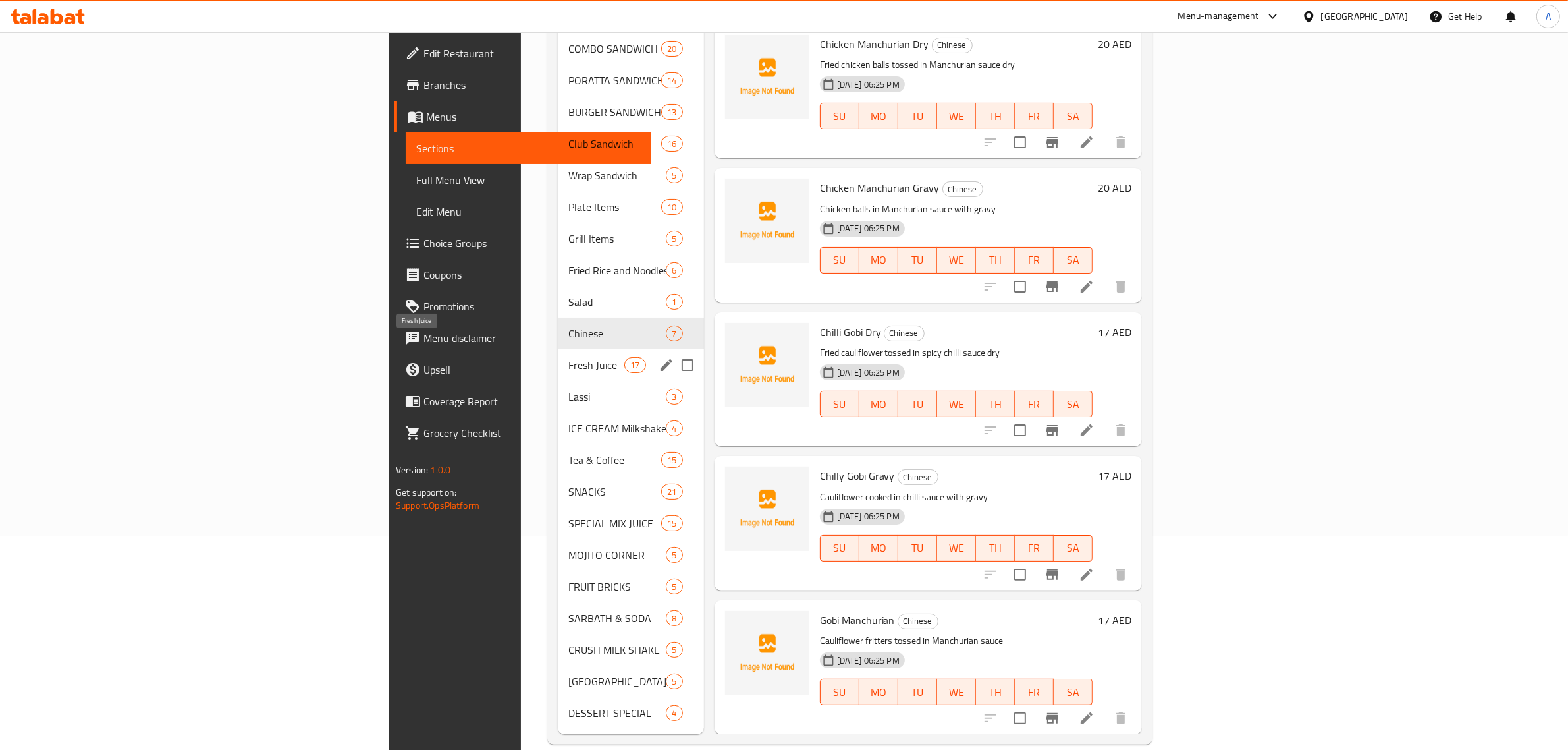
click at [568, 357] on span "Fresh Juice" at bounding box center [596, 365] width 56 height 16
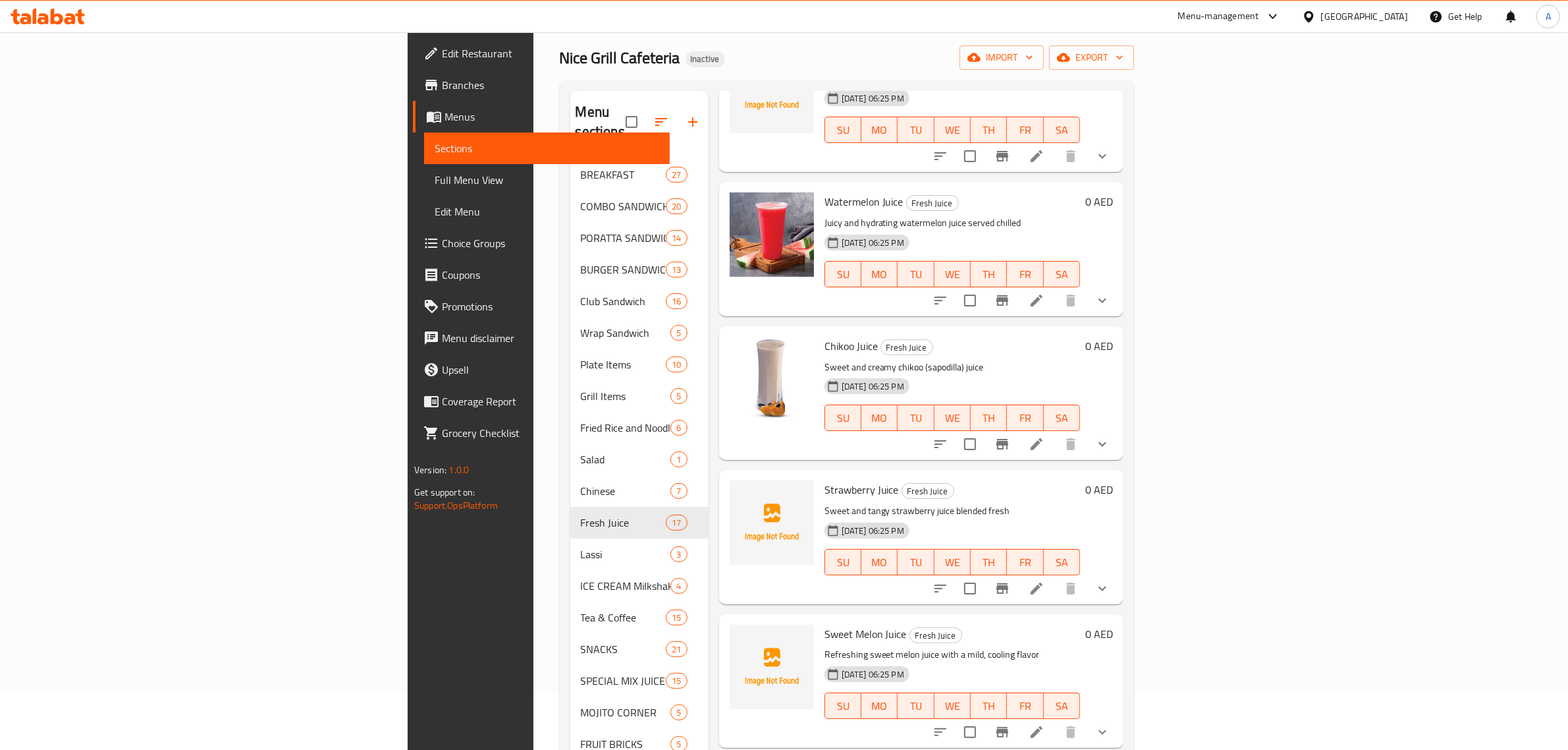
scroll to position [214, 0]
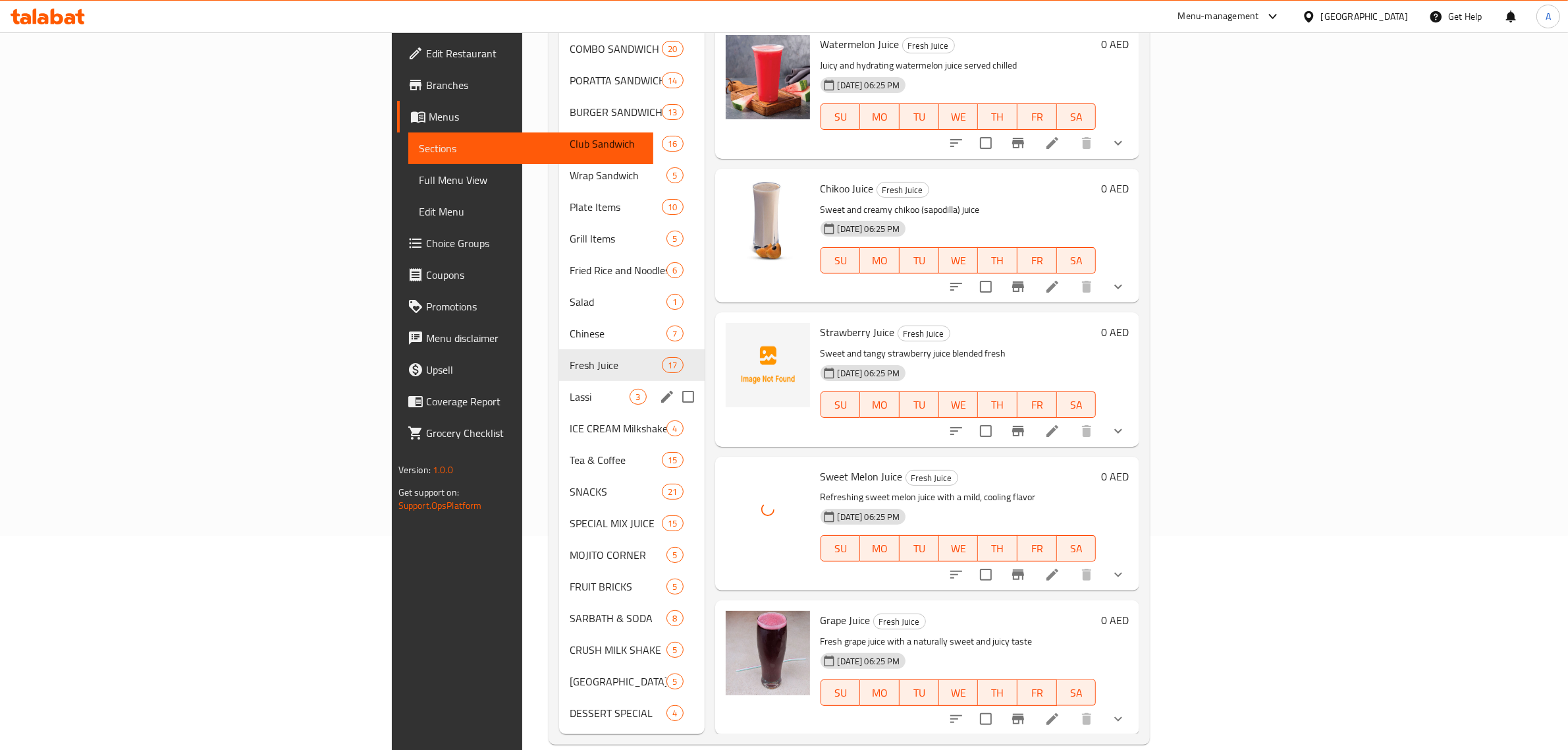
click at [570, 389] on span "Lassi" at bounding box center [600, 396] width 60 height 16
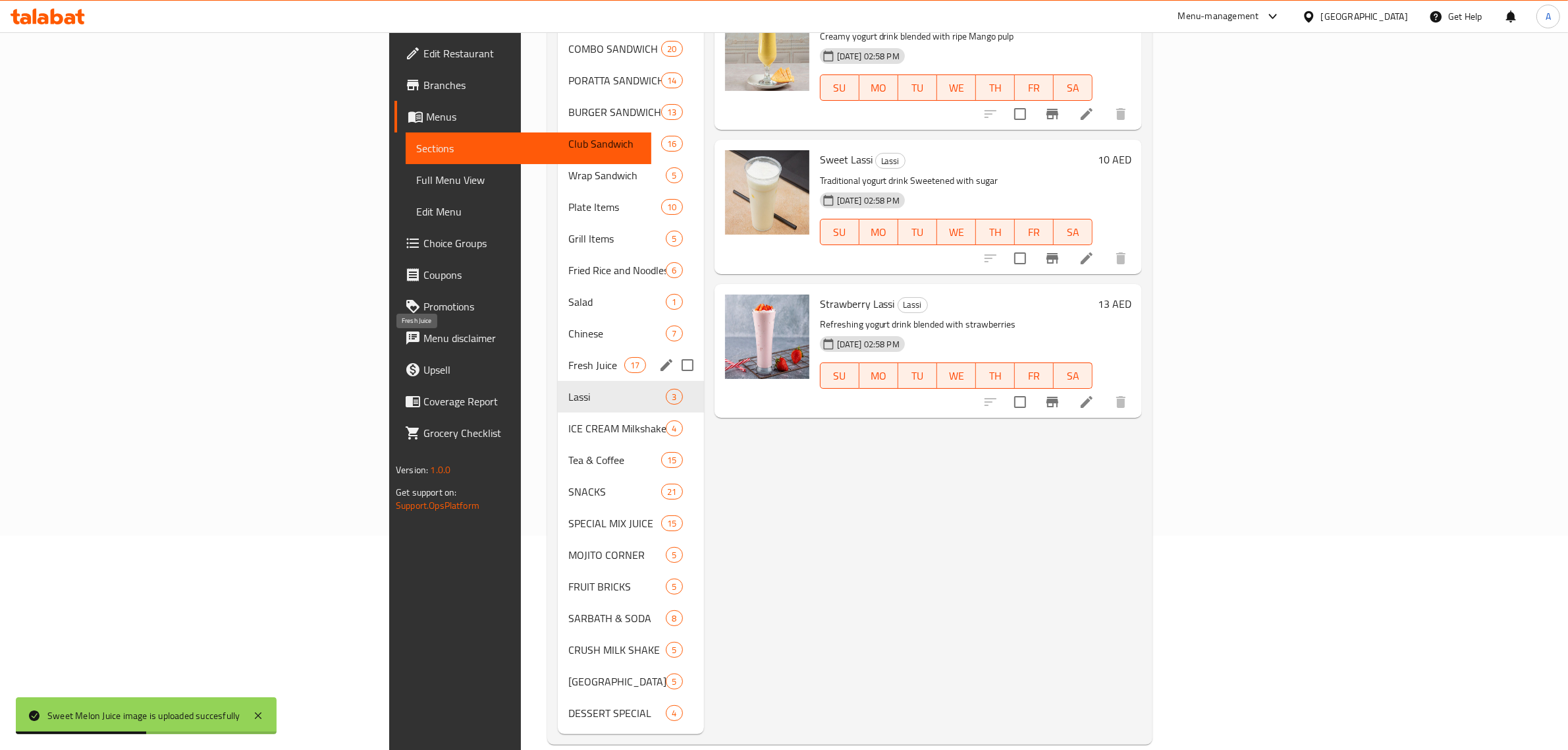
scroll to position [132, 0]
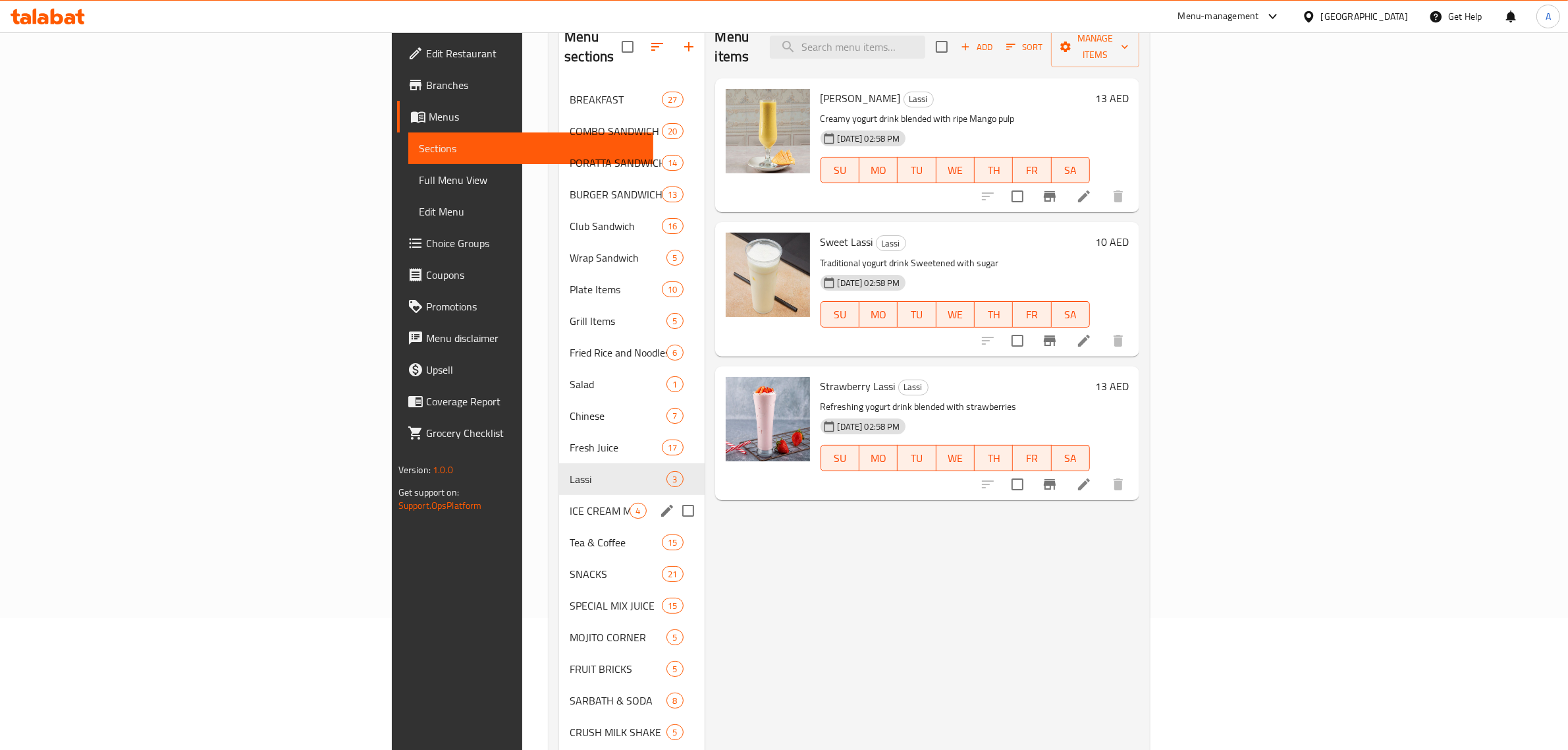
click at [559, 502] on div "ICE CREAM Milkshake 4" at bounding box center [632, 511] width 145 height 32
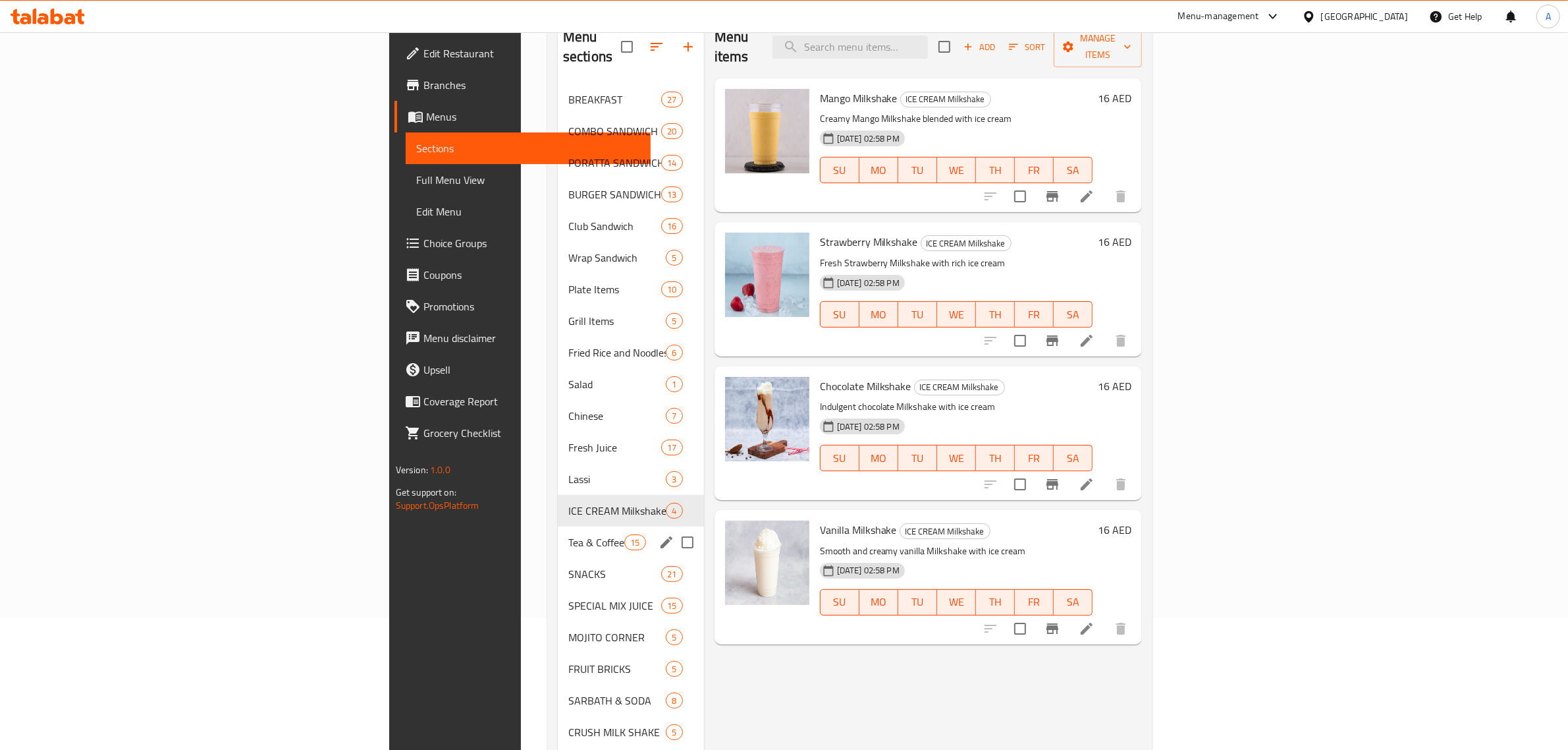
click at [558, 531] on div "Tea & Coffee 15" at bounding box center [631, 542] width 146 height 32
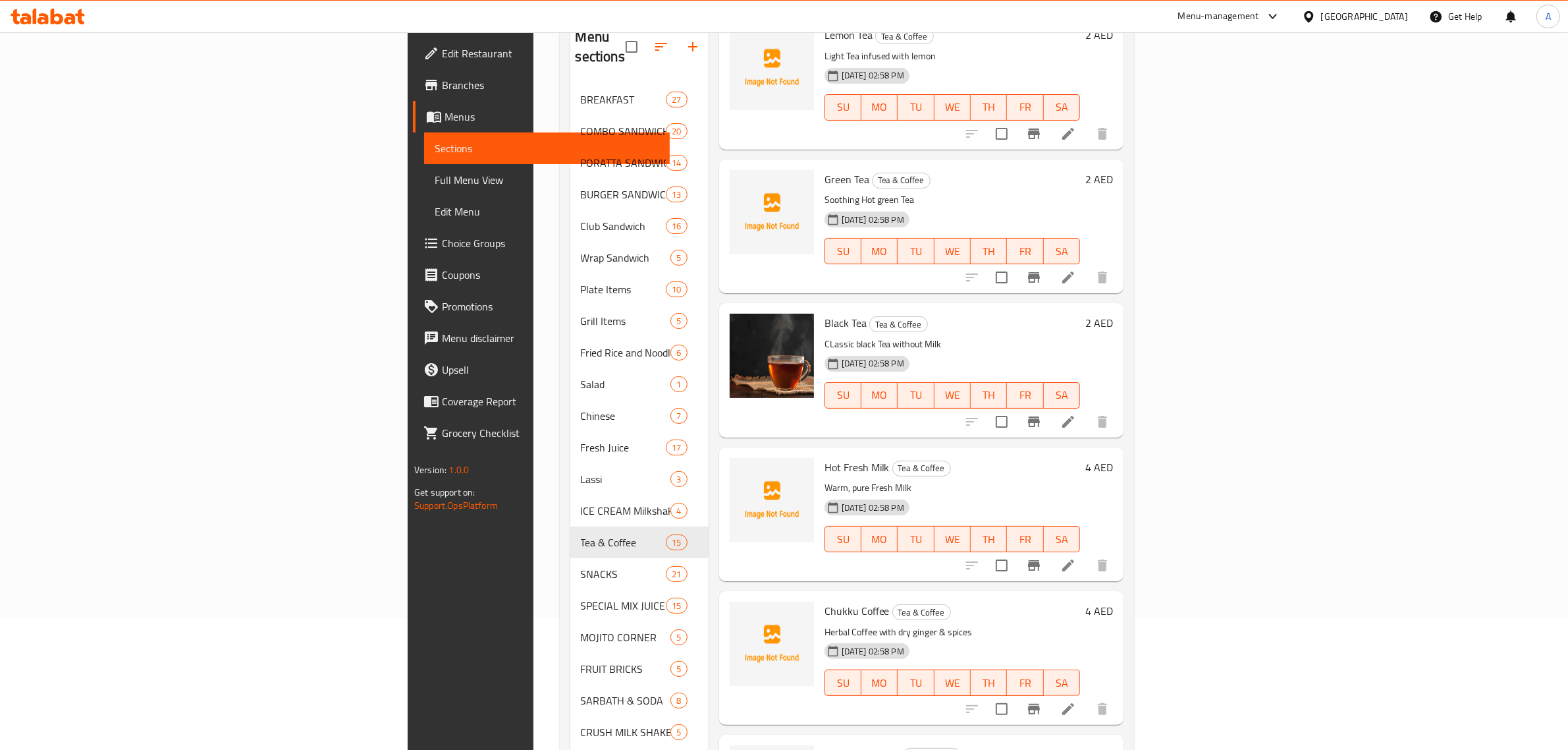
scroll to position [1153, 0]
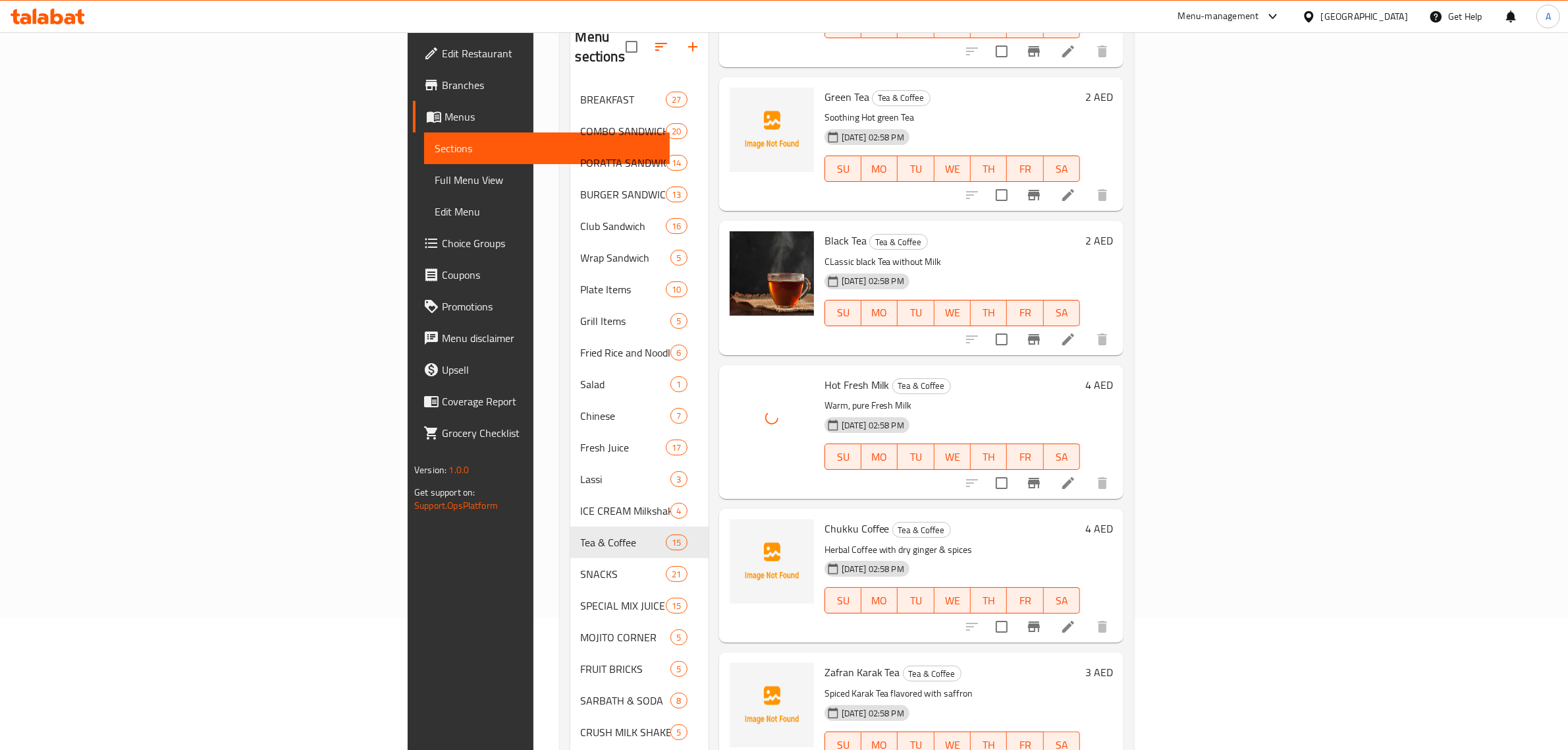
click at [825, 519] on span "Chukku Coffee" at bounding box center [857, 528] width 65 height 19
copy h6 "Coffee"
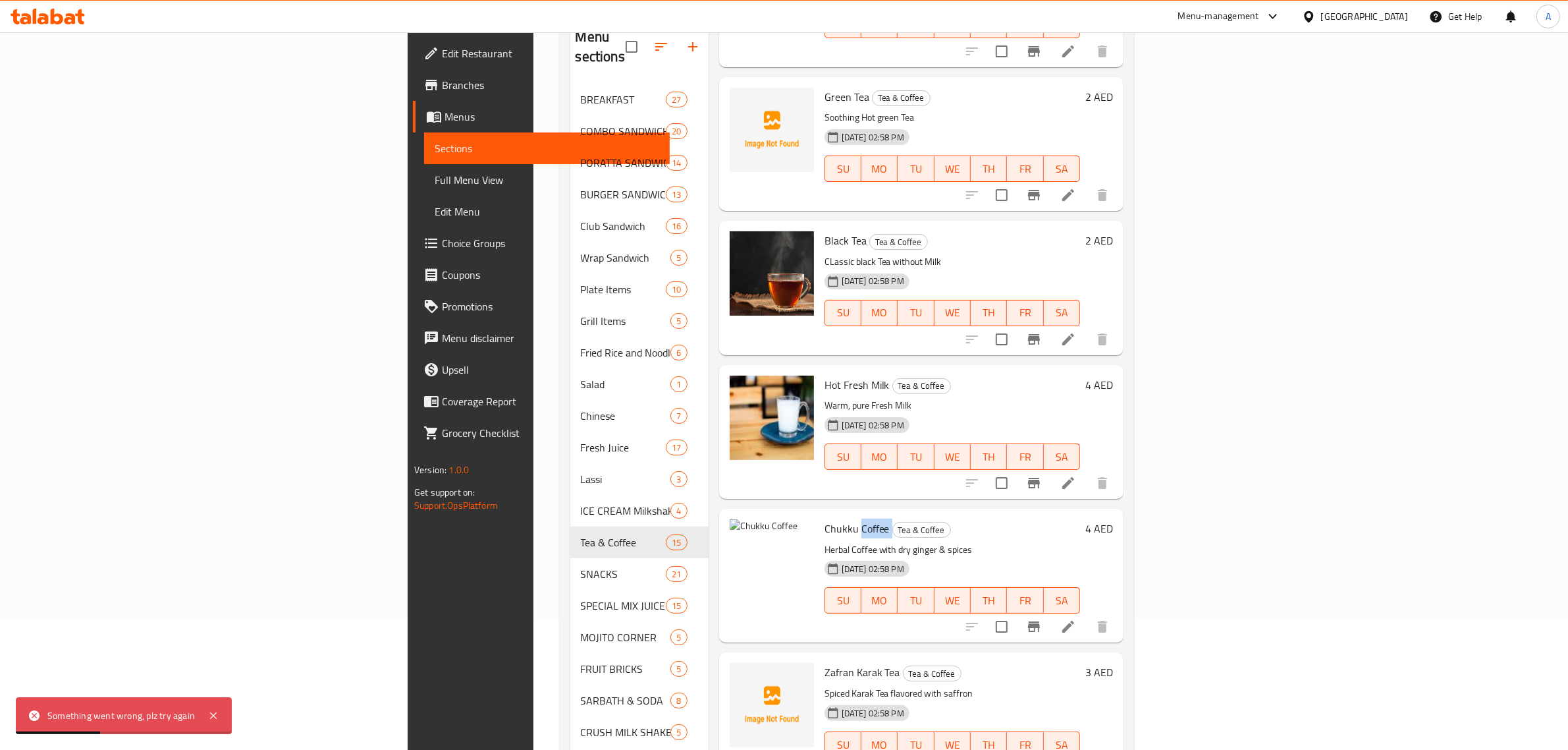
click at [442, 83] on span "Branches" at bounding box center [550, 85] width 217 height 16
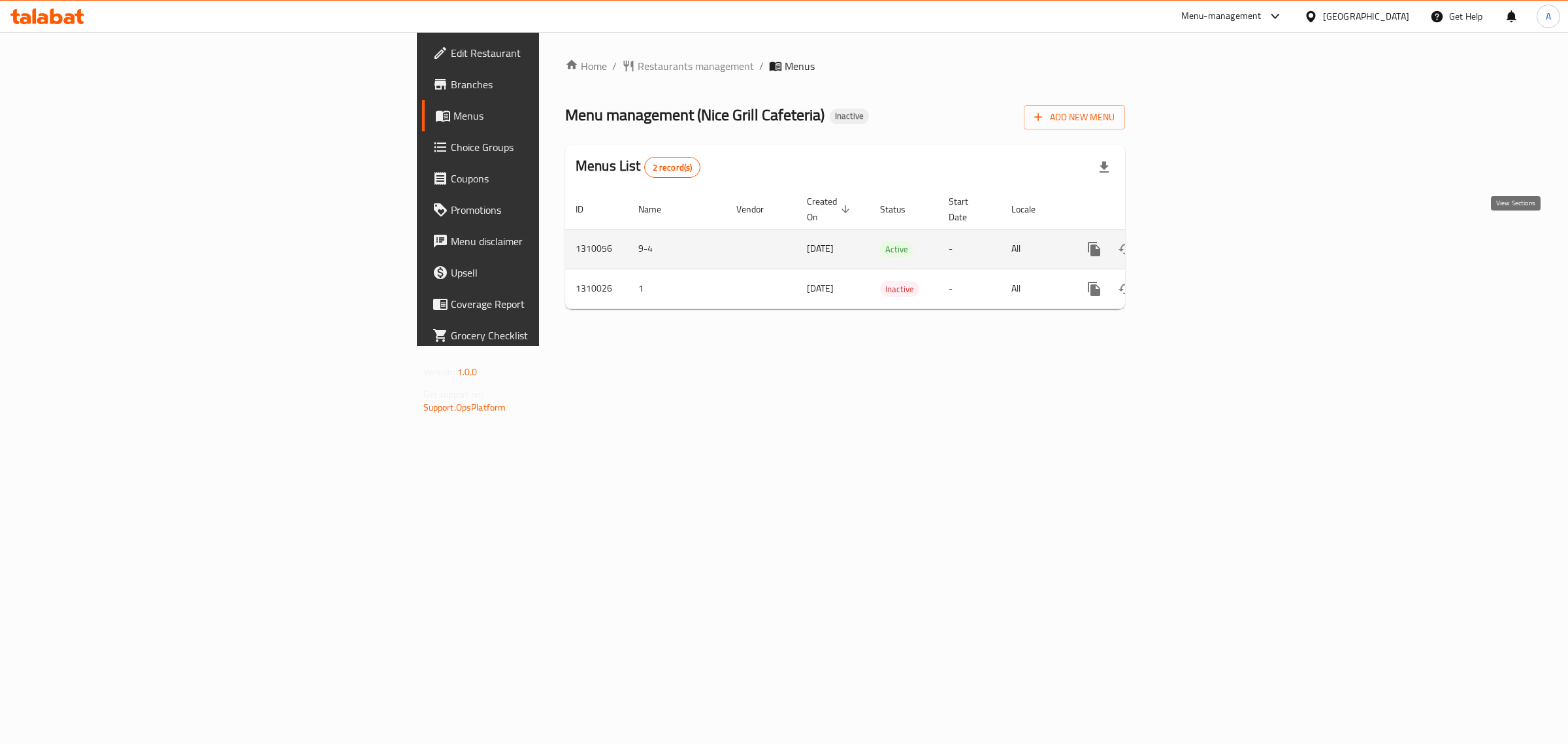
click at [1197, 241] on icon "enhanced table" at bounding box center [1188, 249] width 16 height 16
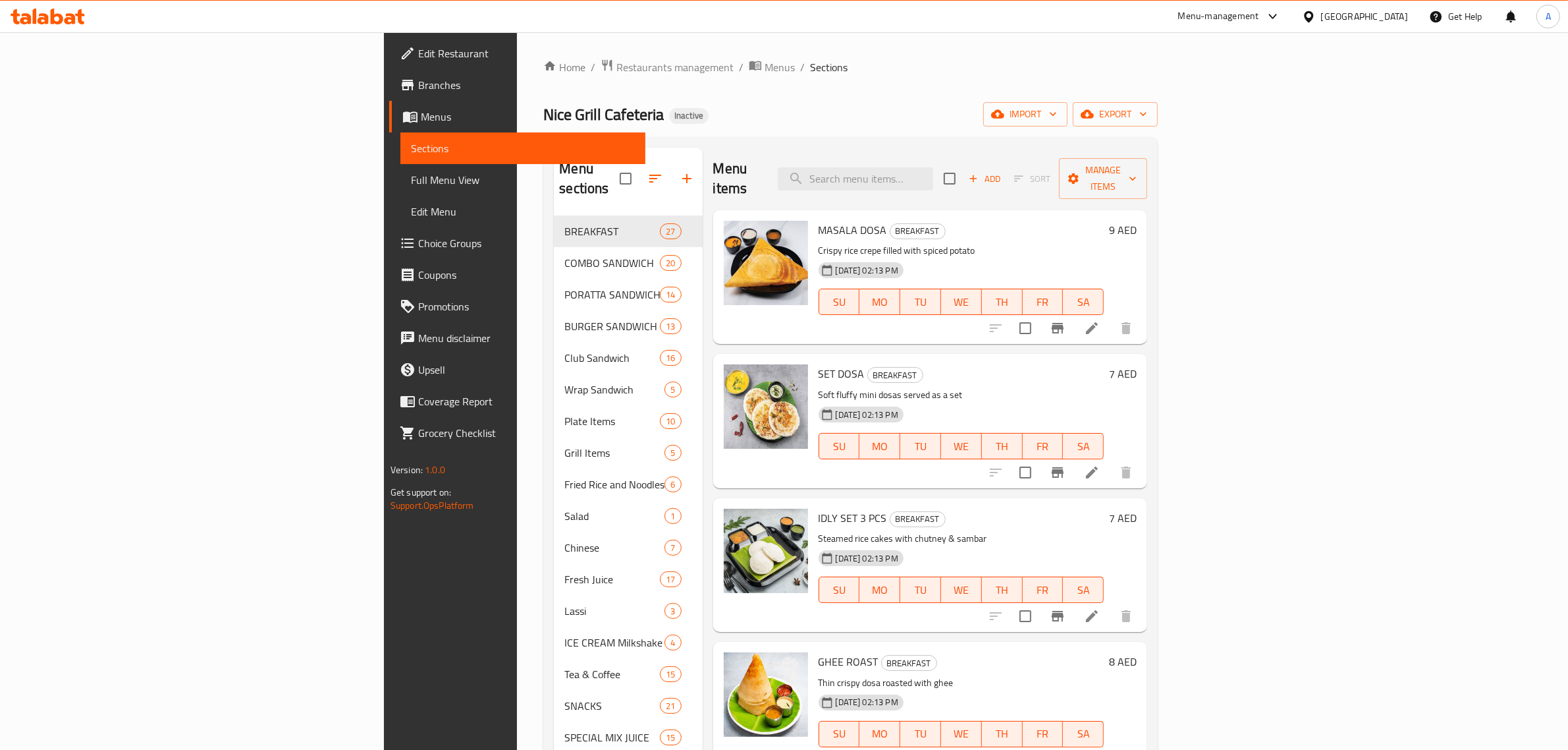
click at [900, 133] on div "Home / Restaurants management / Menus / Sections Nice Grill Cafeteria Inactive …" at bounding box center [850, 508] width 614 height 900
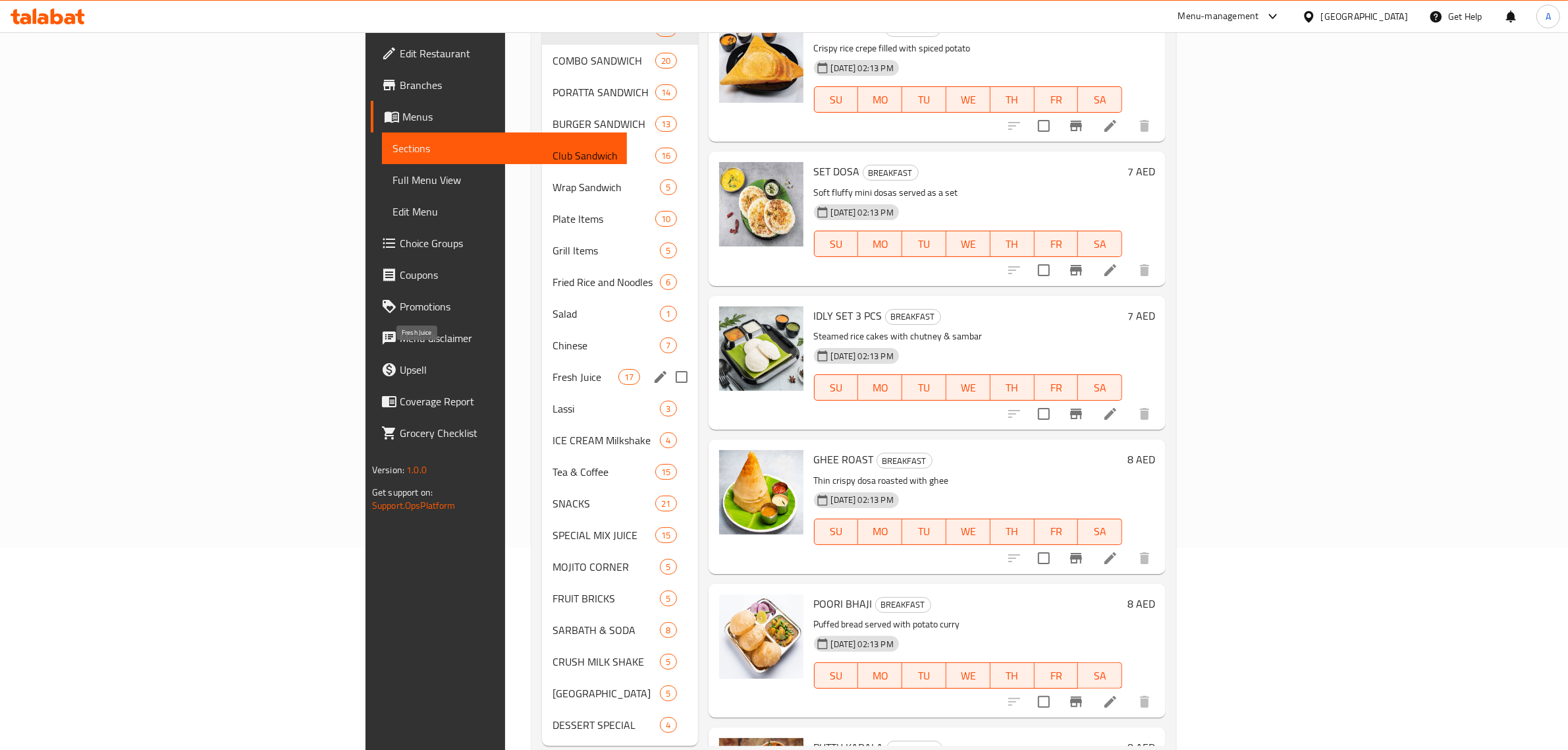
scroll to position [214, 0]
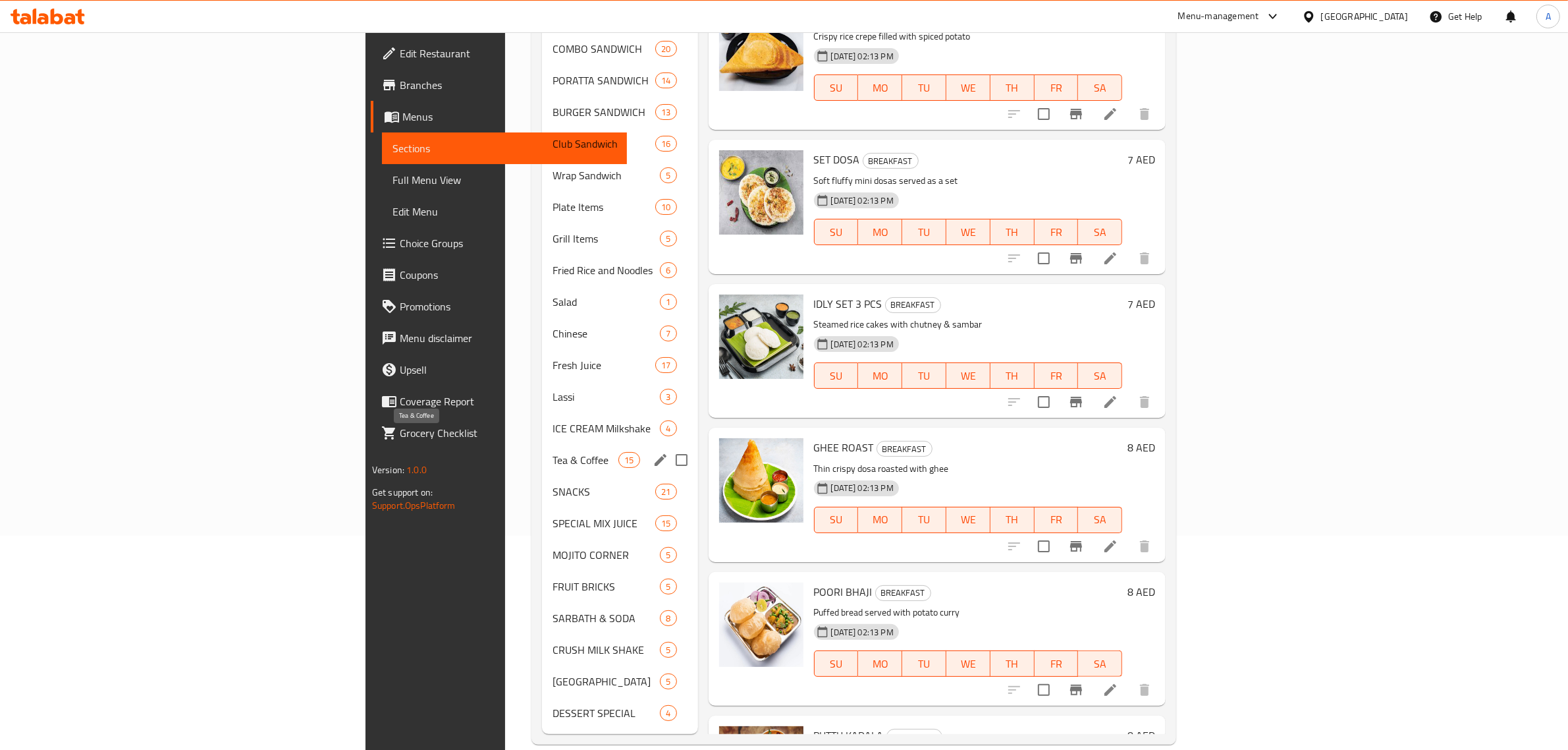
click at [552, 452] on span "Tea & Coffee" at bounding box center [586, 459] width 67 height 16
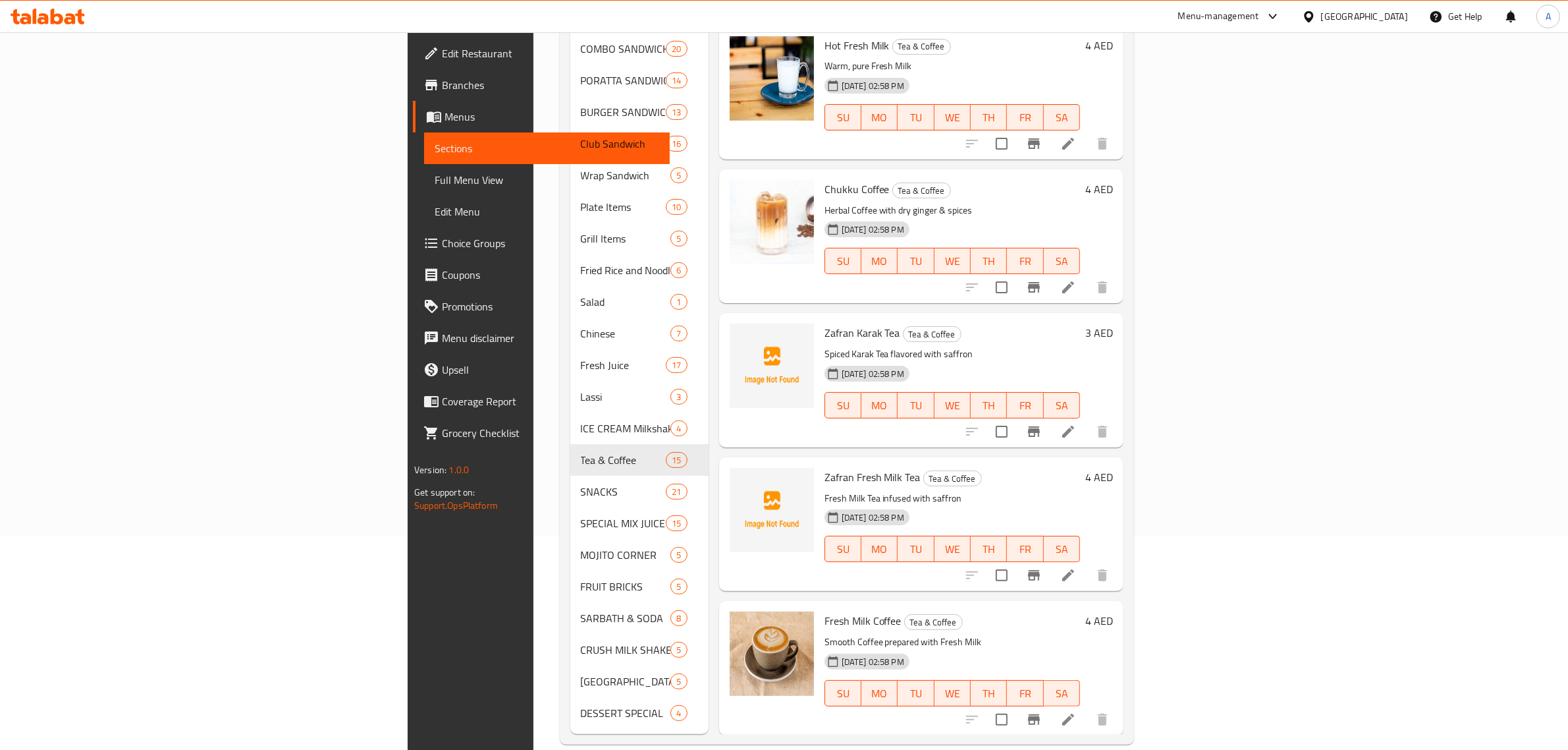
scroll to position [1411, 0]
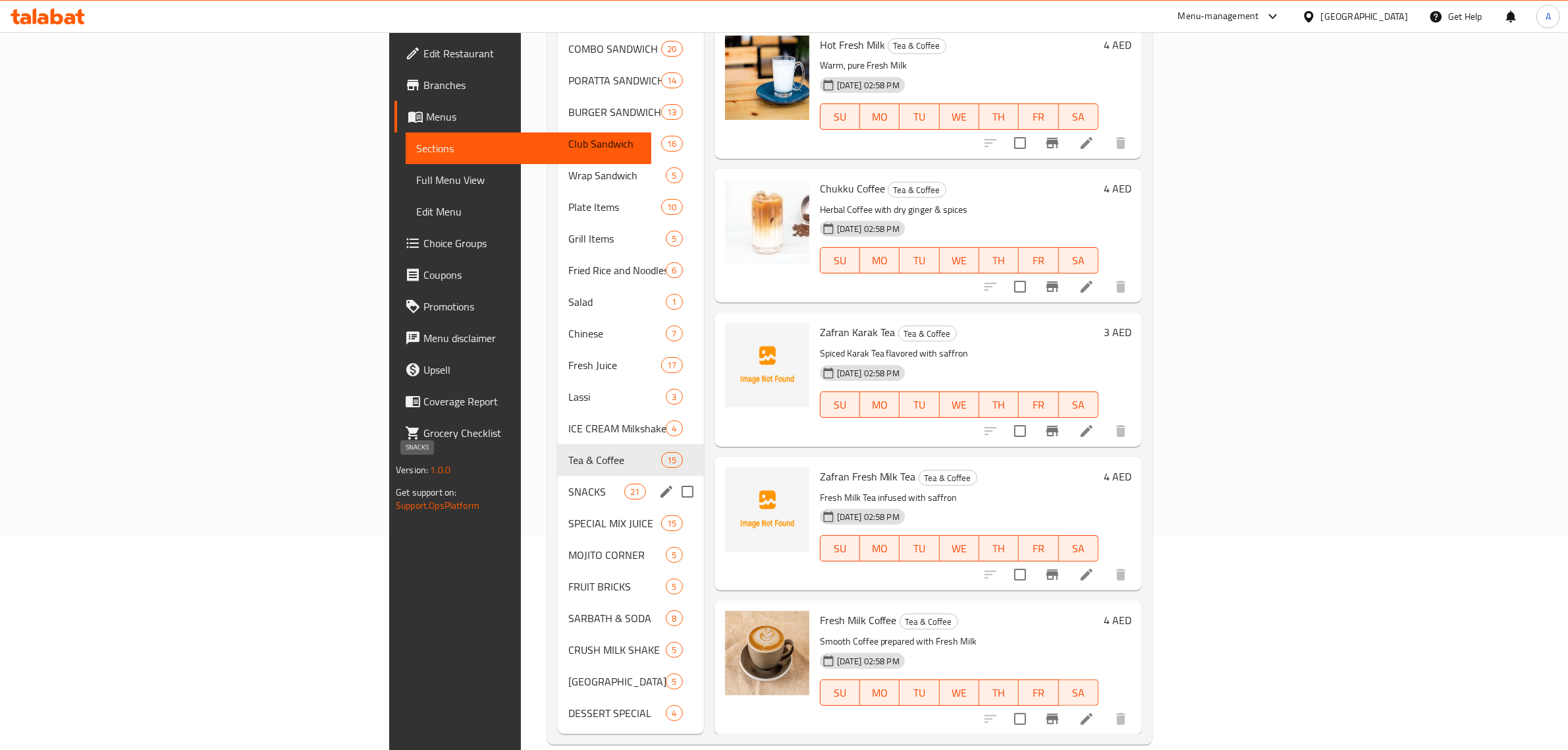
click at [568, 484] on span "SNACKS" at bounding box center [596, 491] width 56 height 16
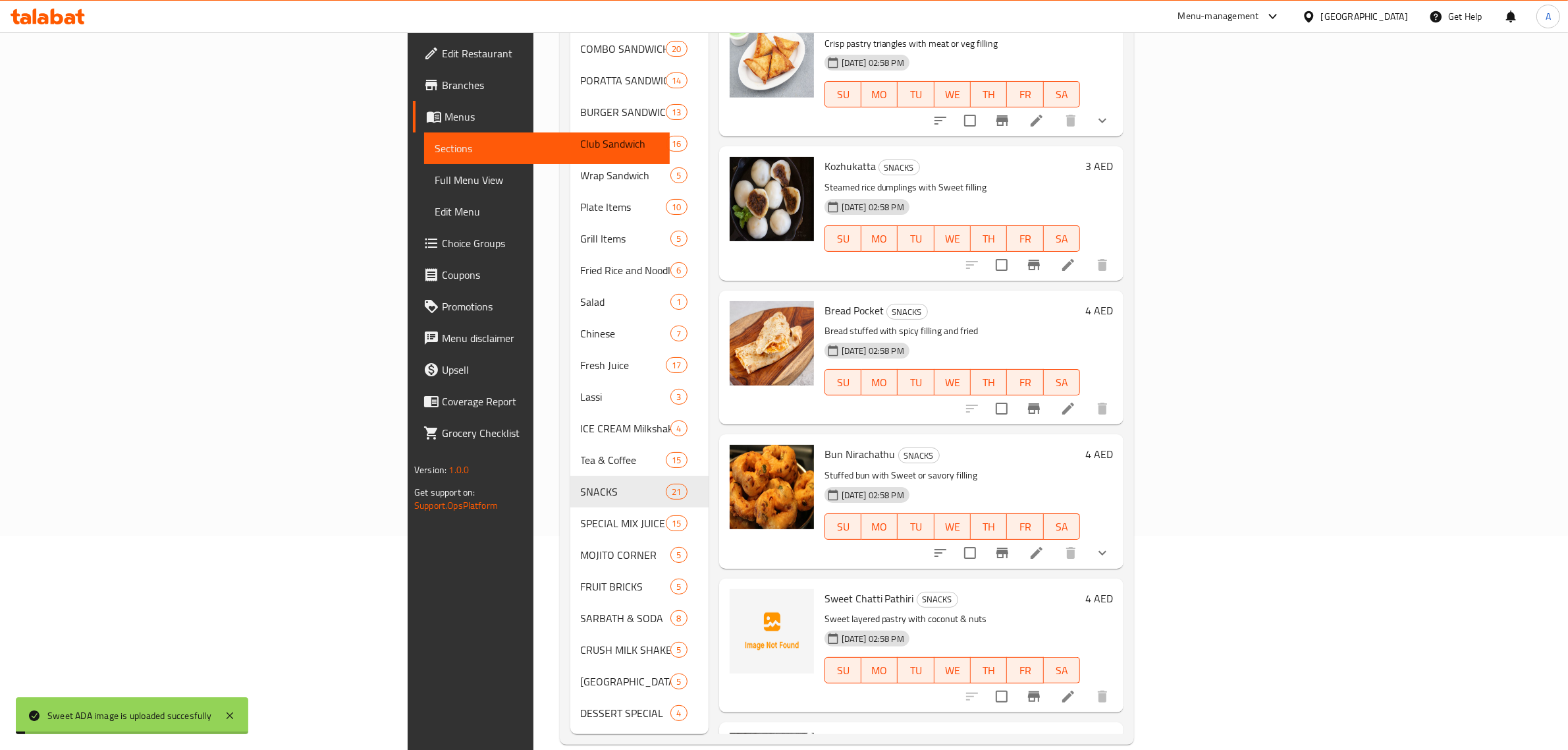
scroll to position [2060, 0]
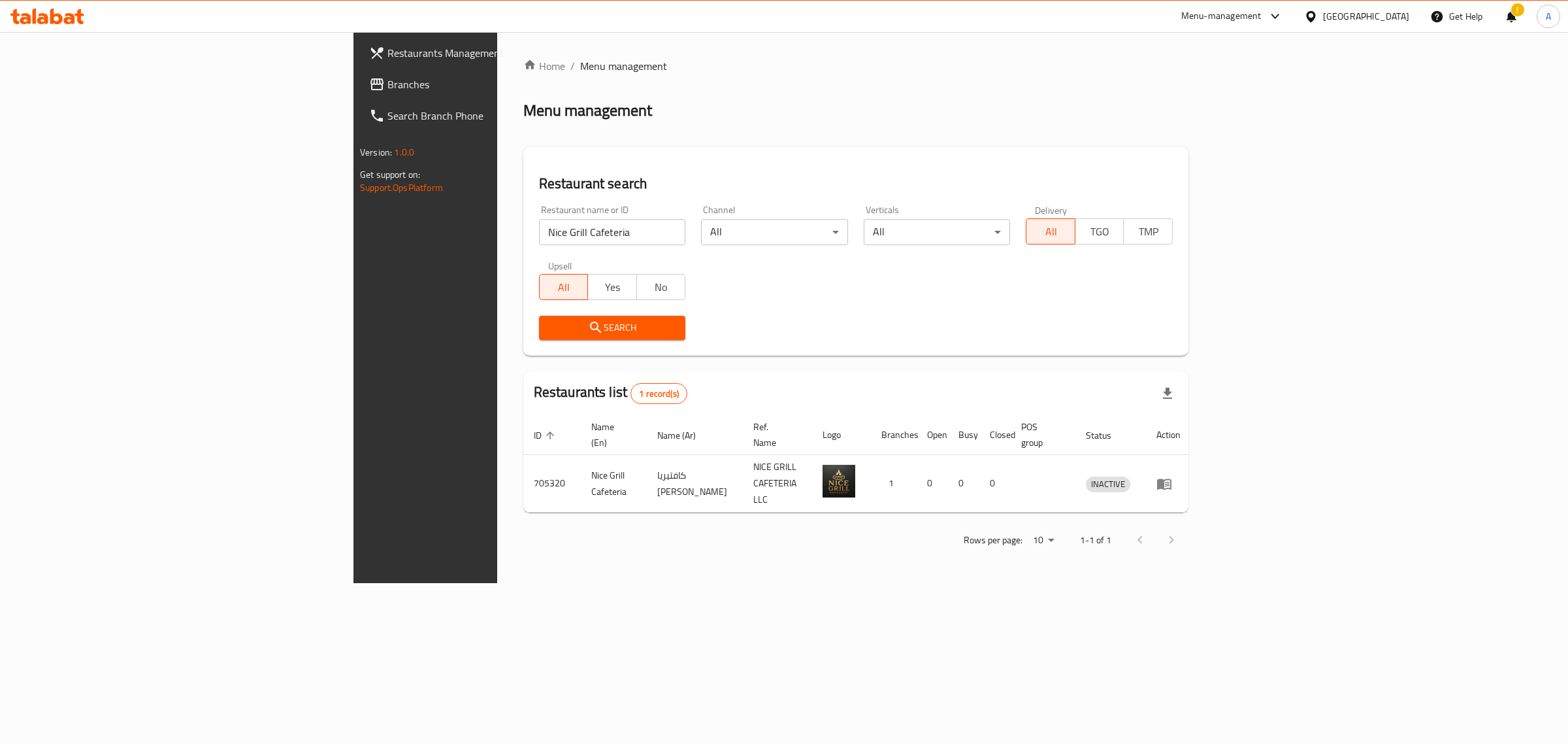
click at [539, 241] on input "Nice Grill Cafeteria" at bounding box center [612, 232] width 147 height 26
paste input "[PERSON_NAME]"
click button "Search" at bounding box center [612, 328] width 147 height 24
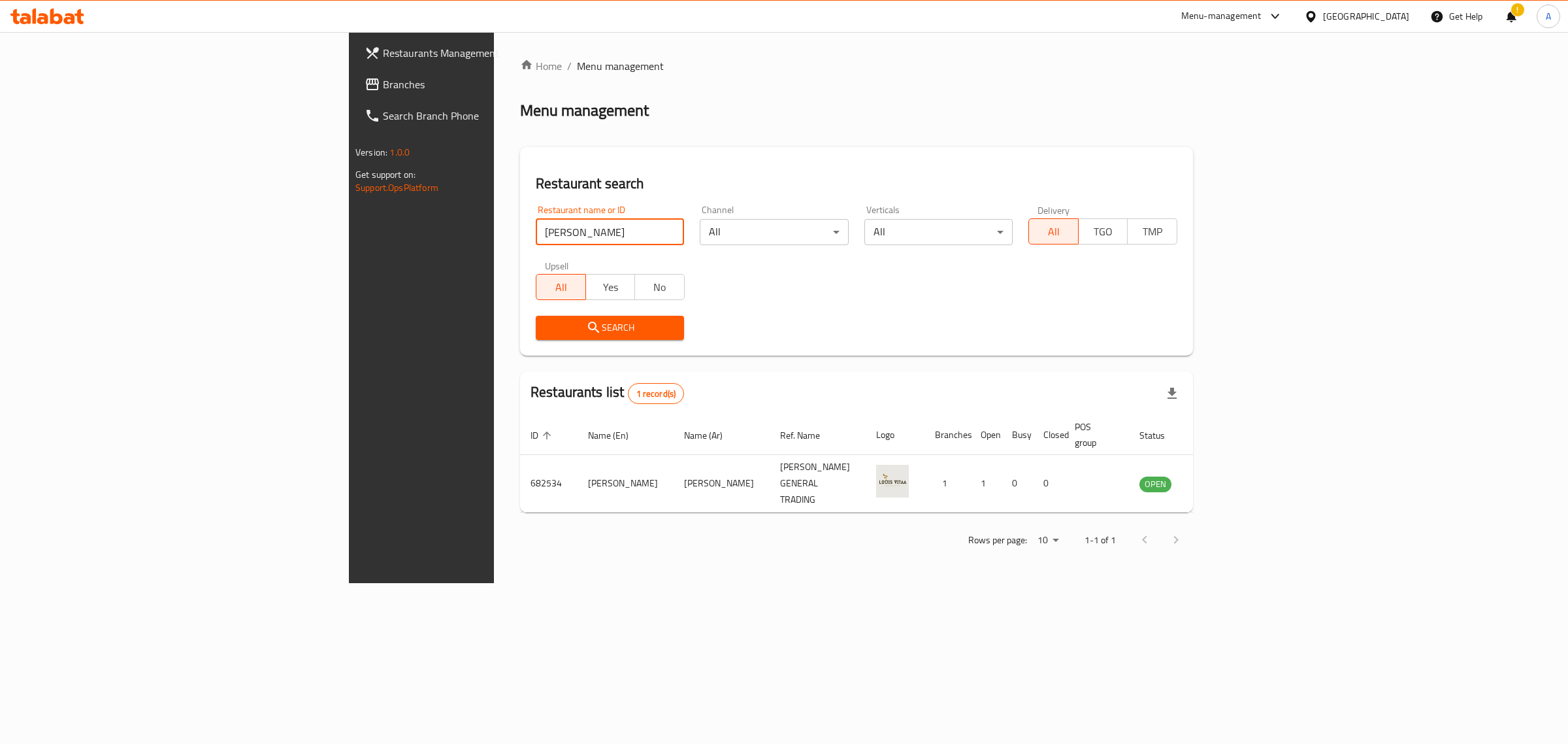
click at [536, 239] on input "[PERSON_NAME]" at bounding box center [609, 232] width 148 height 26
click at [536, 239] on input "Louis vitaa" at bounding box center [609, 232] width 148 height 26
paste input "WOKIES"
type input "WOKIES"
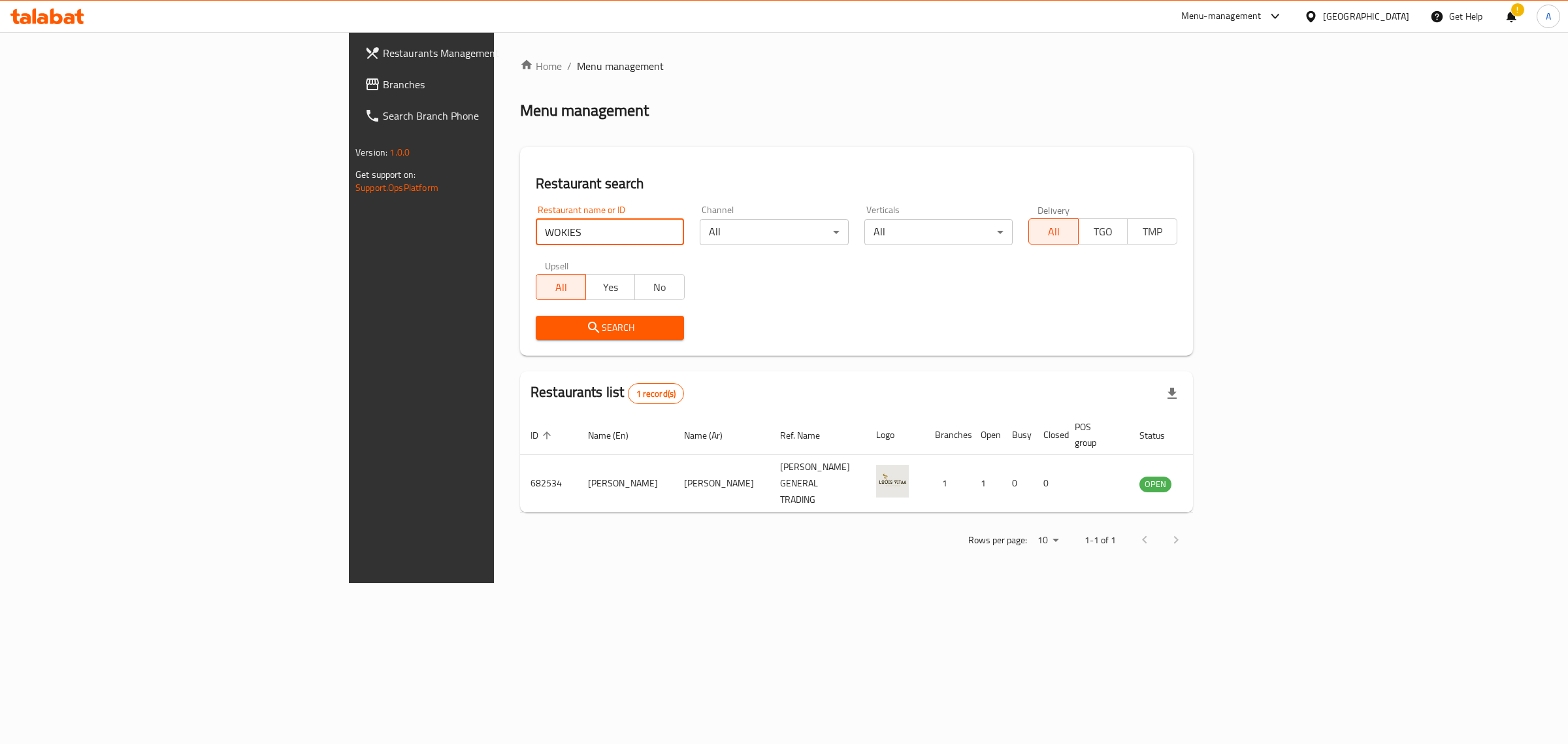
click button "Search" at bounding box center [609, 328] width 148 height 24
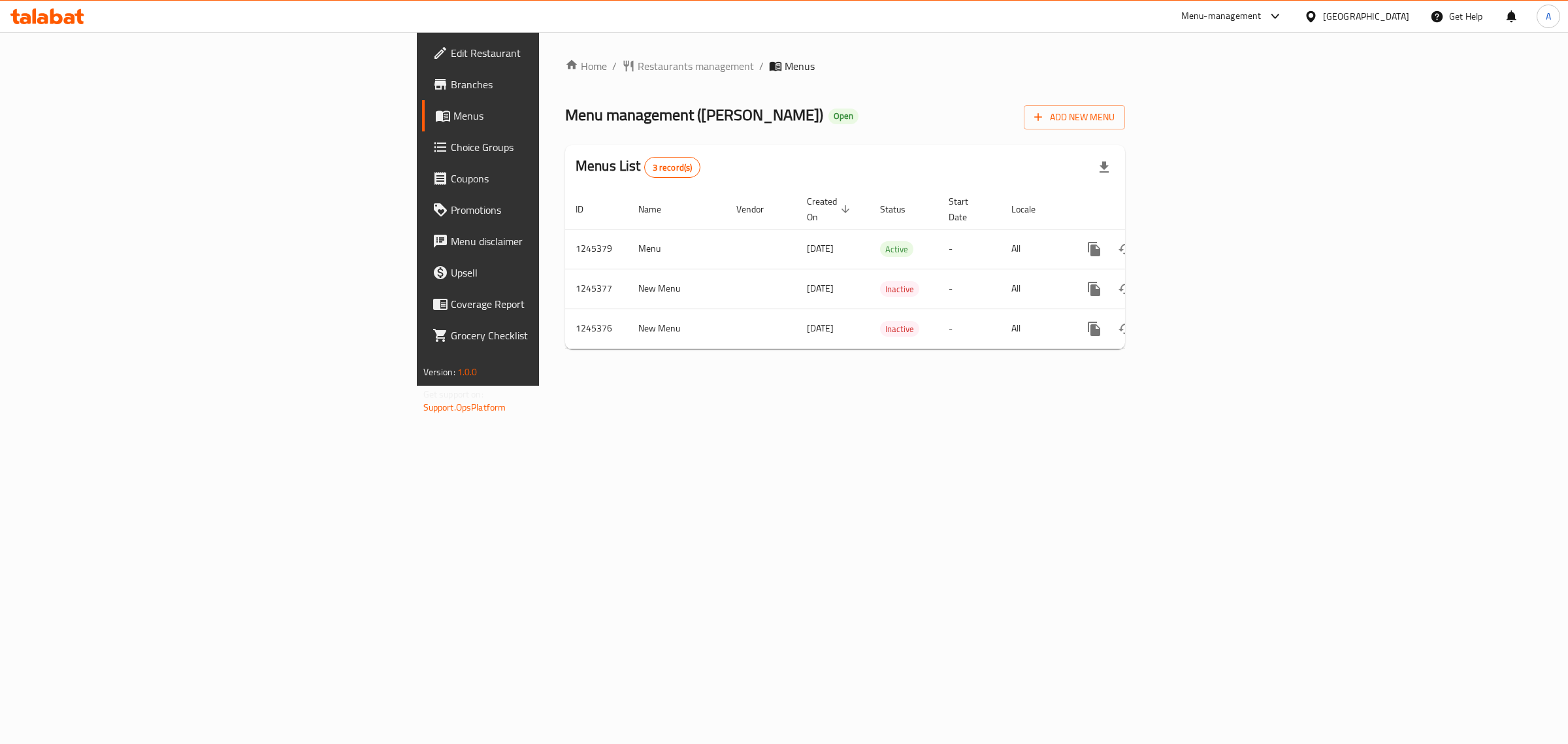
click at [451, 60] on span "Edit Restaurant" at bounding box center [560, 52] width 218 height 16
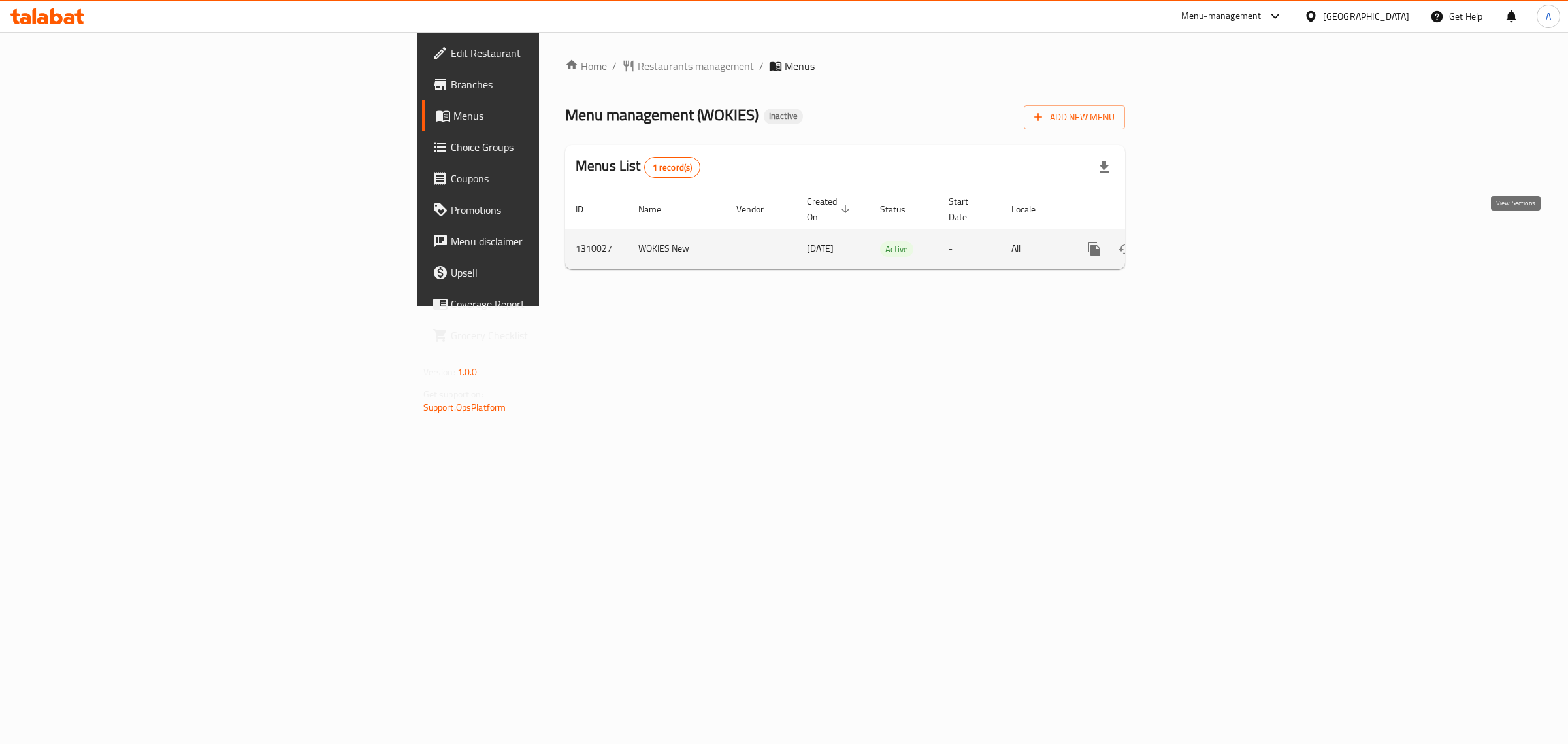
click at [1197, 241] on icon "enhanced table" at bounding box center [1188, 249] width 16 height 16
